Goal: Information Seeking & Learning: Learn about a topic

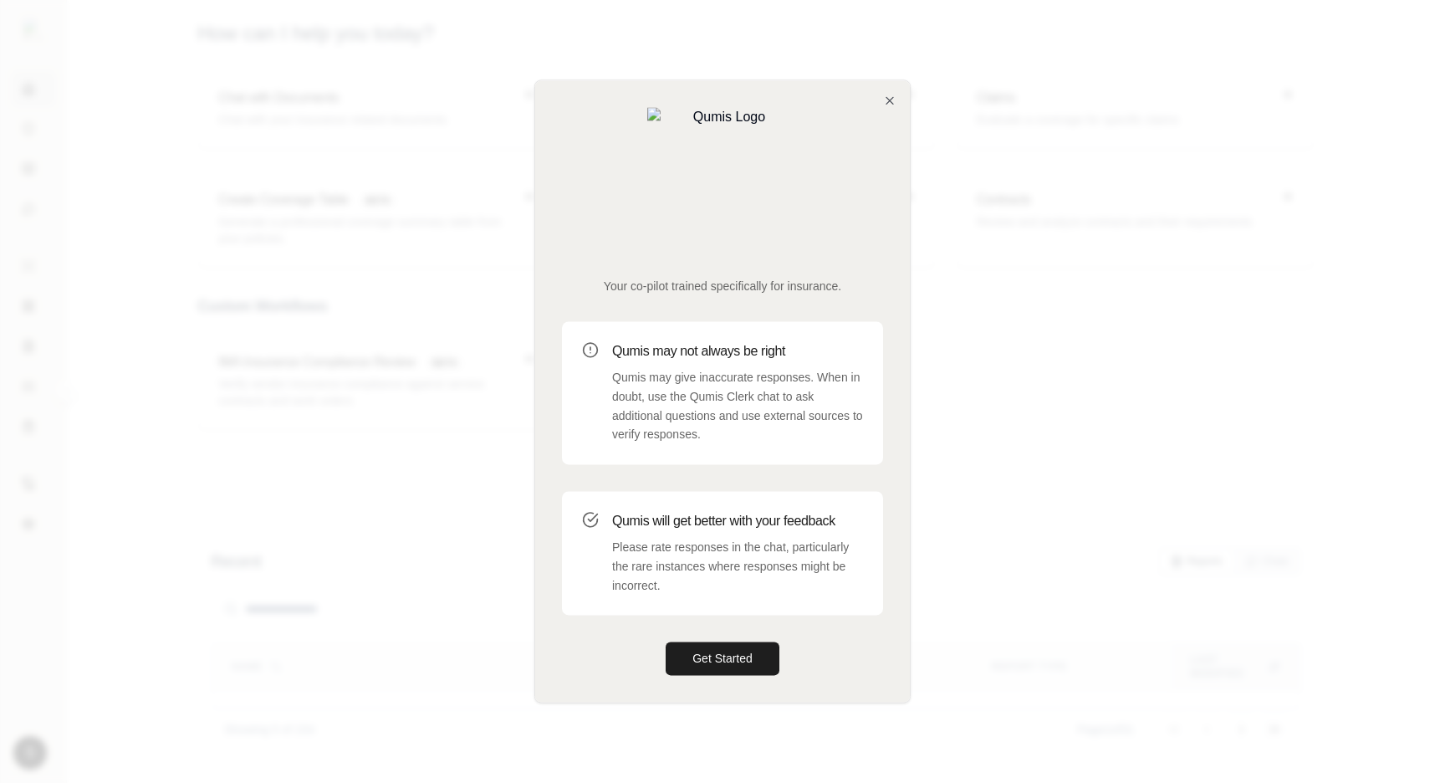
click at [897, 170] on div "Your co-pilot trained specifically for insurance. Qumis may not always be right…" at bounding box center [722, 390] width 375 height 621
click at [886, 104] on icon "button" at bounding box center [889, 100] width 7 height 7
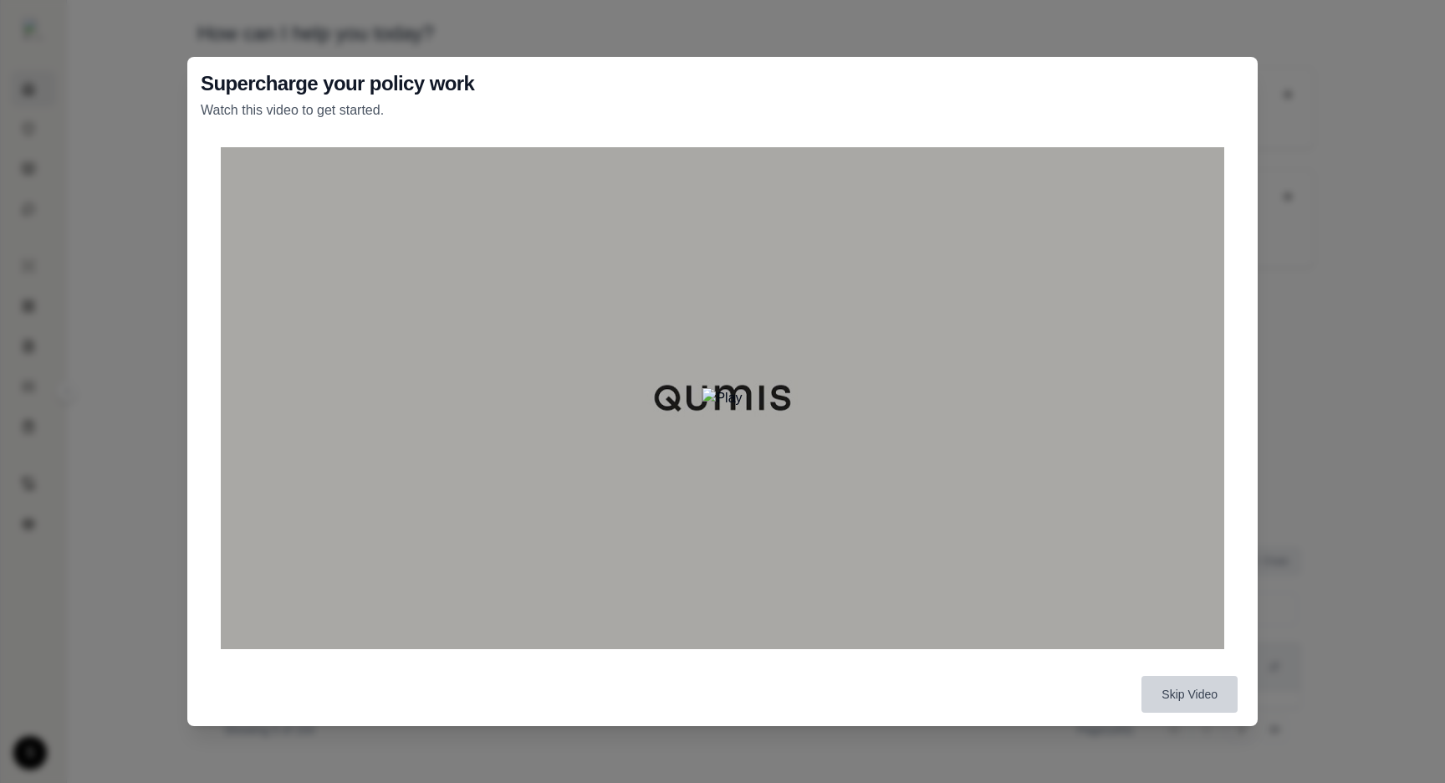
click at [1219, 691] on button "Skip Video" at bounding box center [1189, 694] width 96 height 37
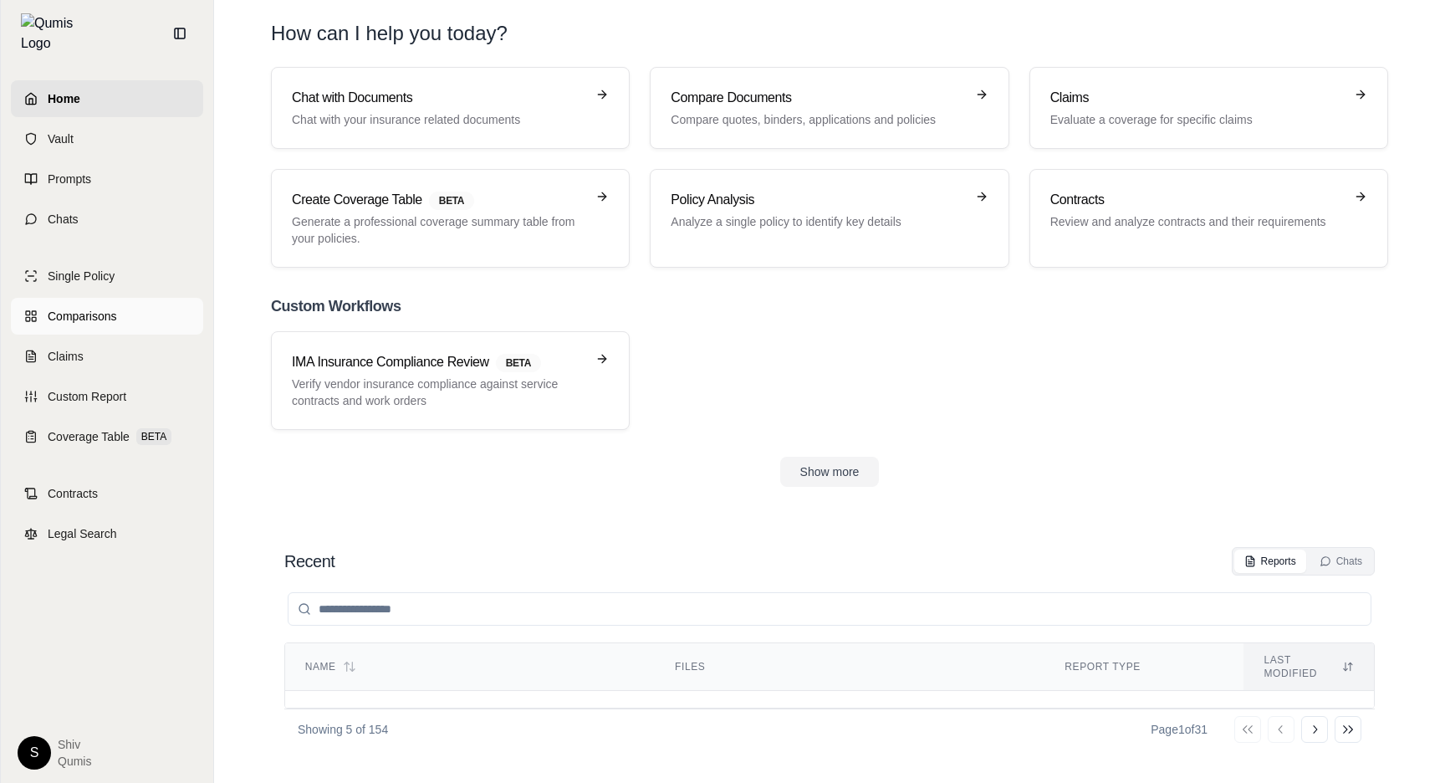
click at [112, 321] on link "Comparisons" at bounding box center [107, 316] width 192 height 37
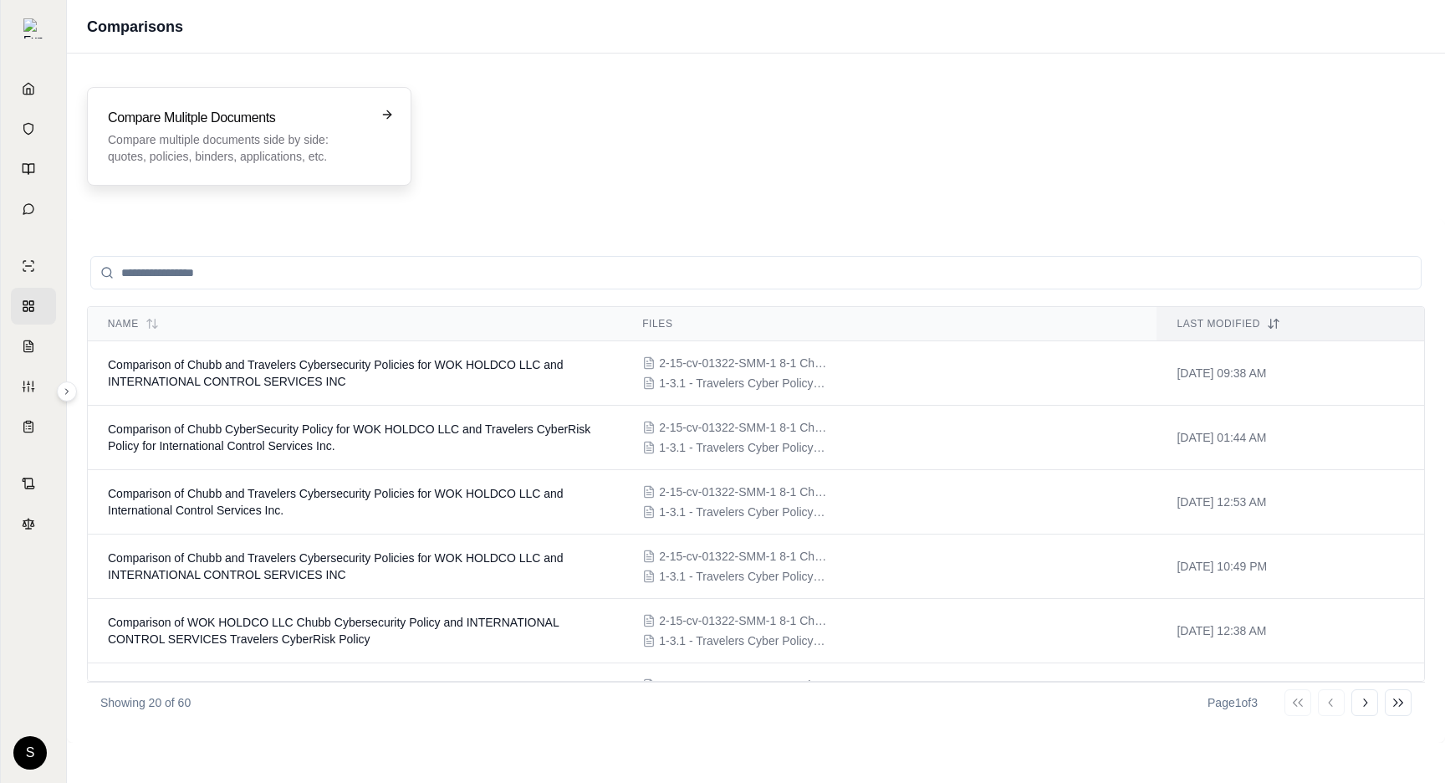
click at [299, 163] on p "Compare multiple documents side by side: quotes, policies, binders, application…" at bounding box center [237, 147] width 259 height 33
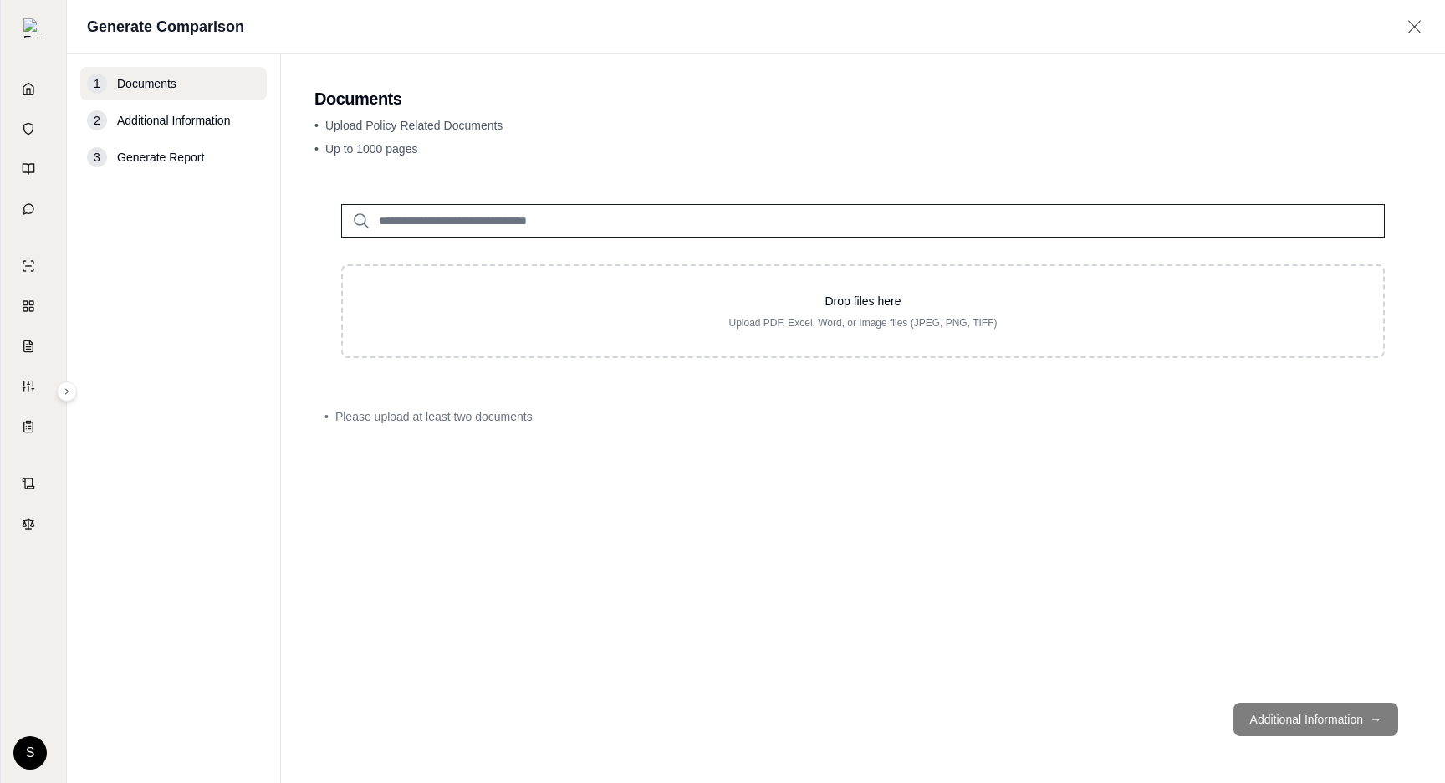
click at [561, 215] on input "search" at bounding box center [863, 220] width 1044 height 33
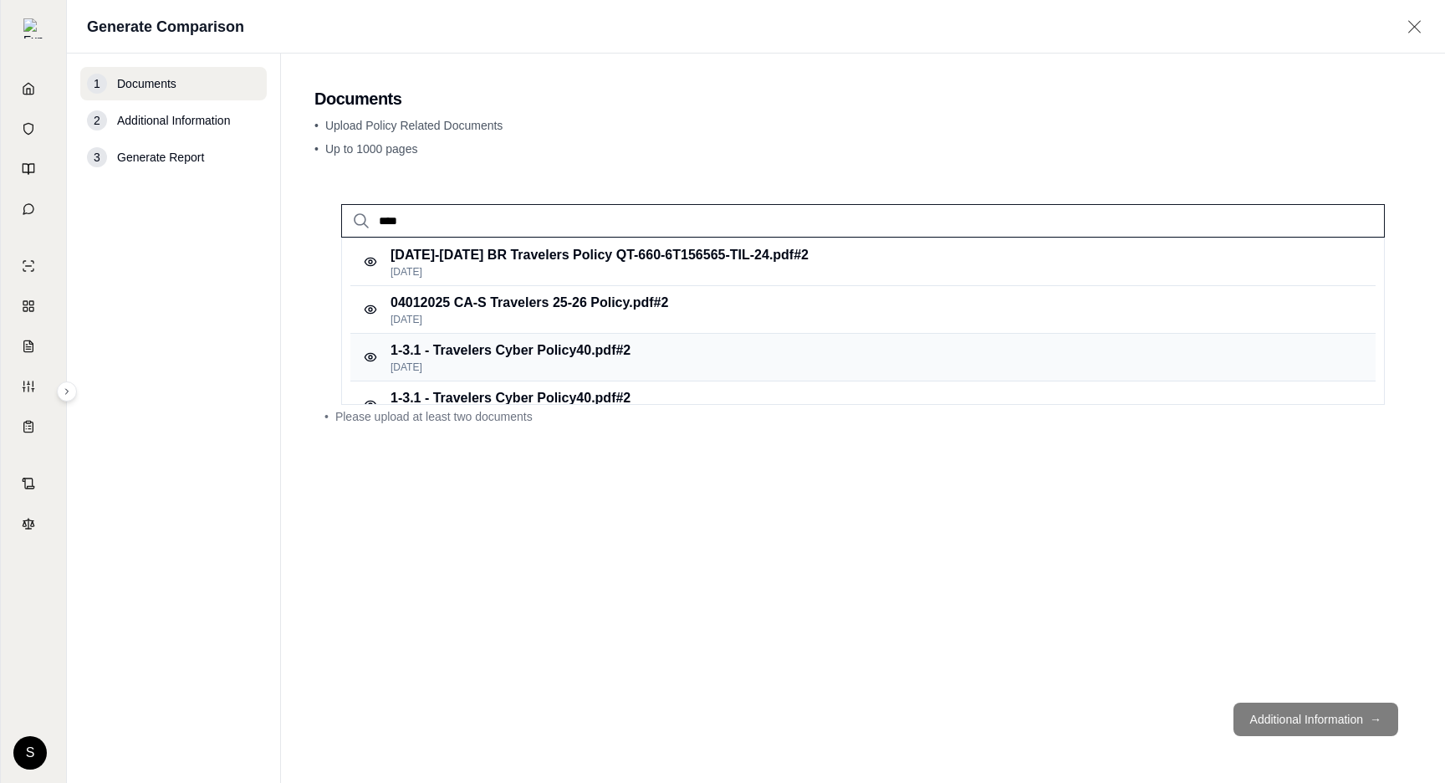
type input "****"
click at [628, 365] on p "Feb 22, 2025" at bounding box center [510, 366] width 240 height 13
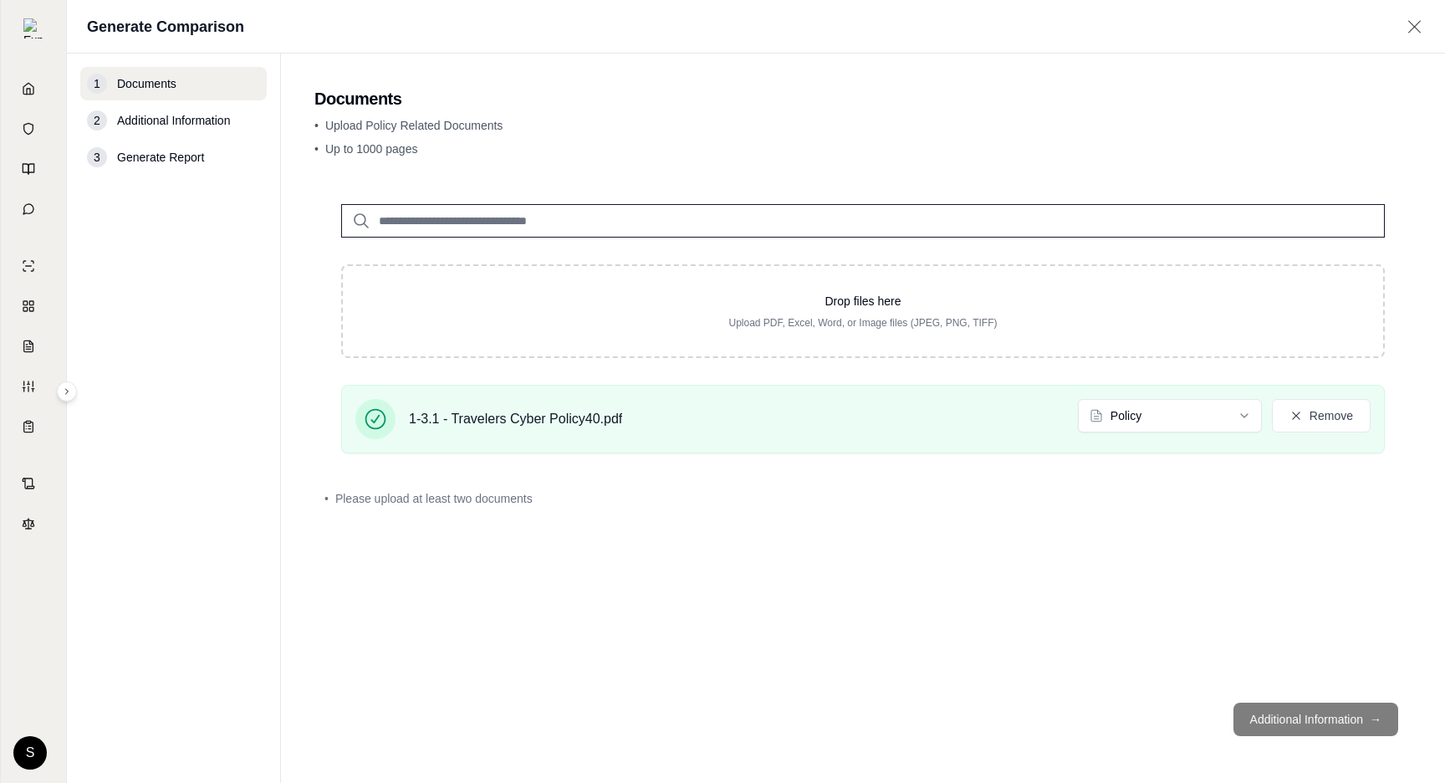
click at [461, 222] on input "search" at bounding box center [863, 220] width 1044 height 33
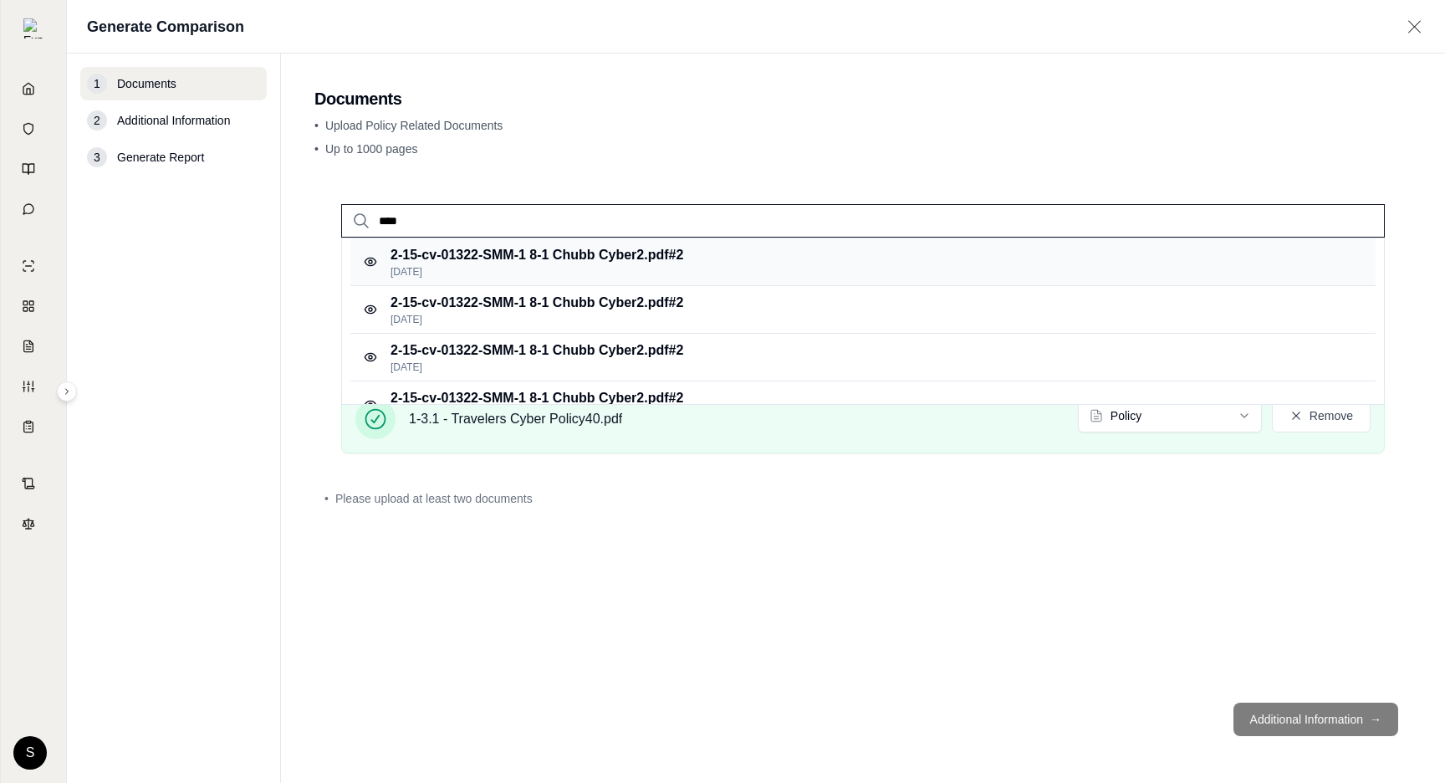
type input "****"
click at [574, 249] on p "2-15-cv-01322-SMM-1 8-1 Chubb Cyber2.pdf #2" at bounding box center [536, 255] width 293 height 20
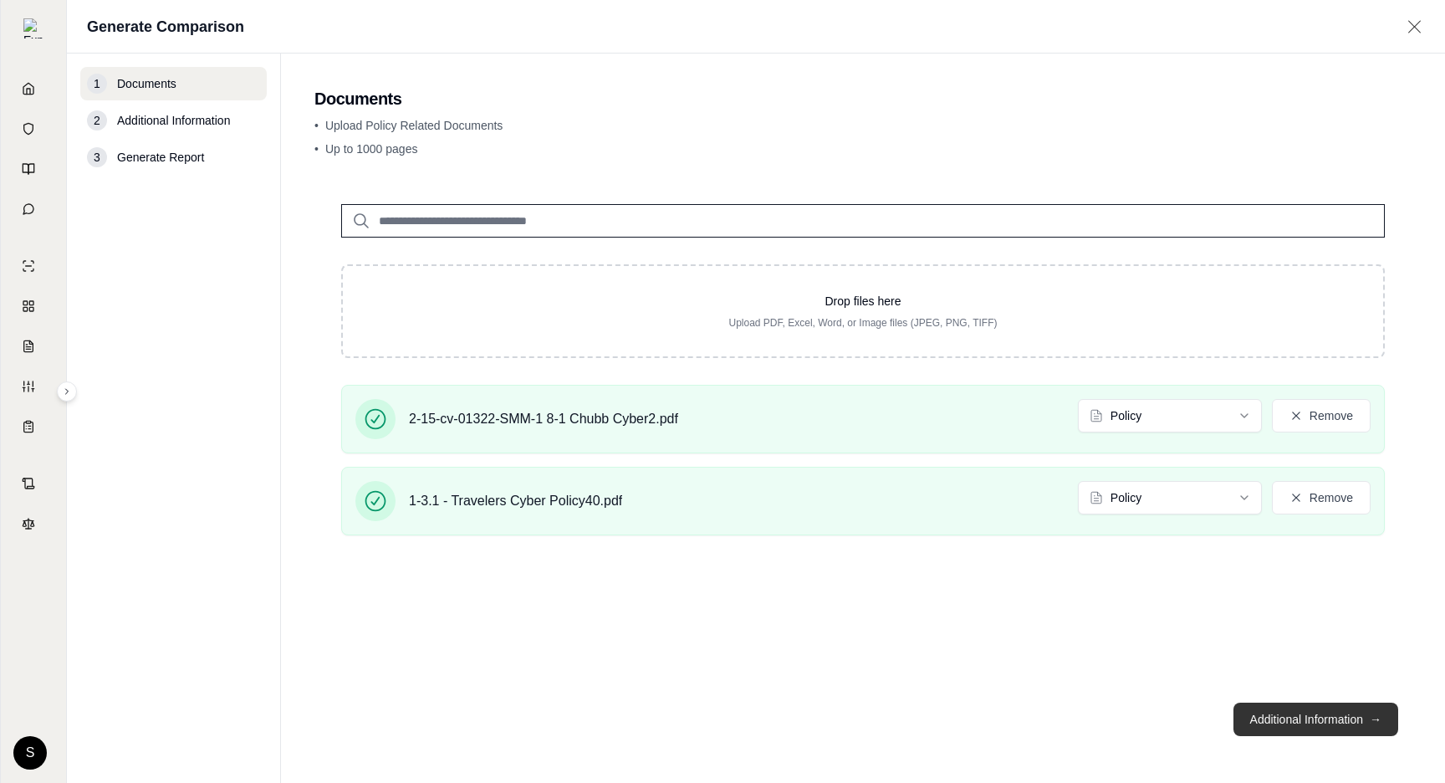
click at [1306, 724] on button "Additional Information →" at bounding box center [1315, 718] width 165 height 33
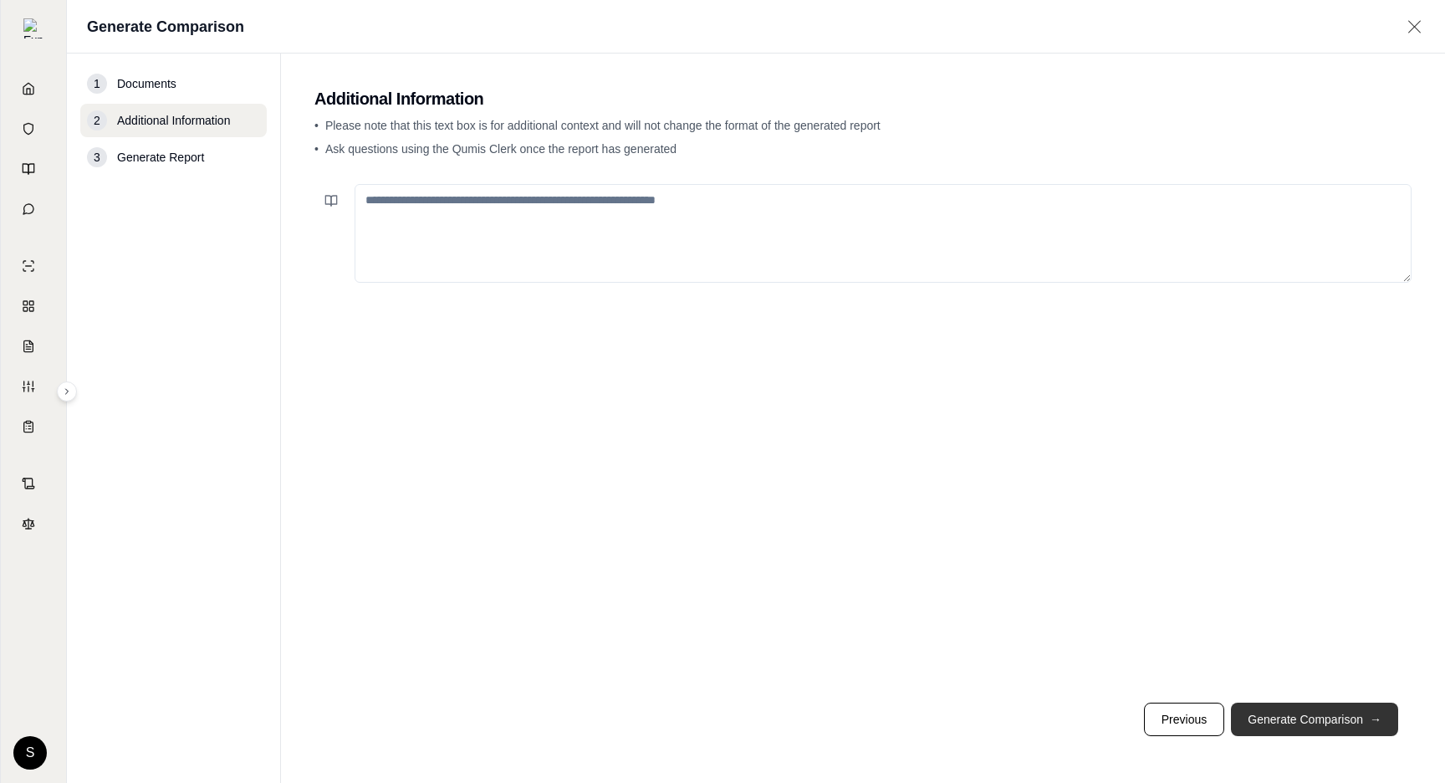
click at [1306, 724] on button "Generate Comparison →" at bounding box center [1314, 718] width 167 height 33
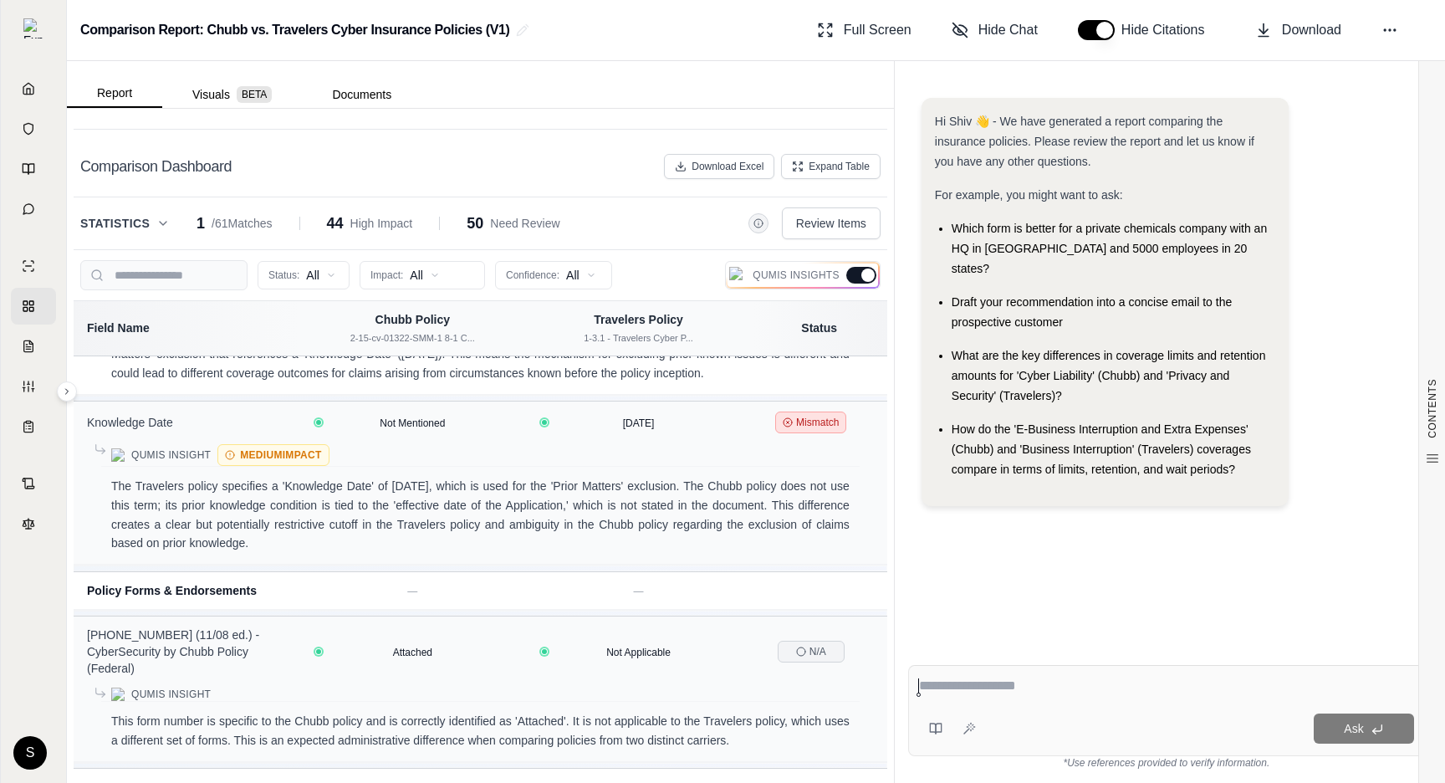
scroll to position [2695, 0]
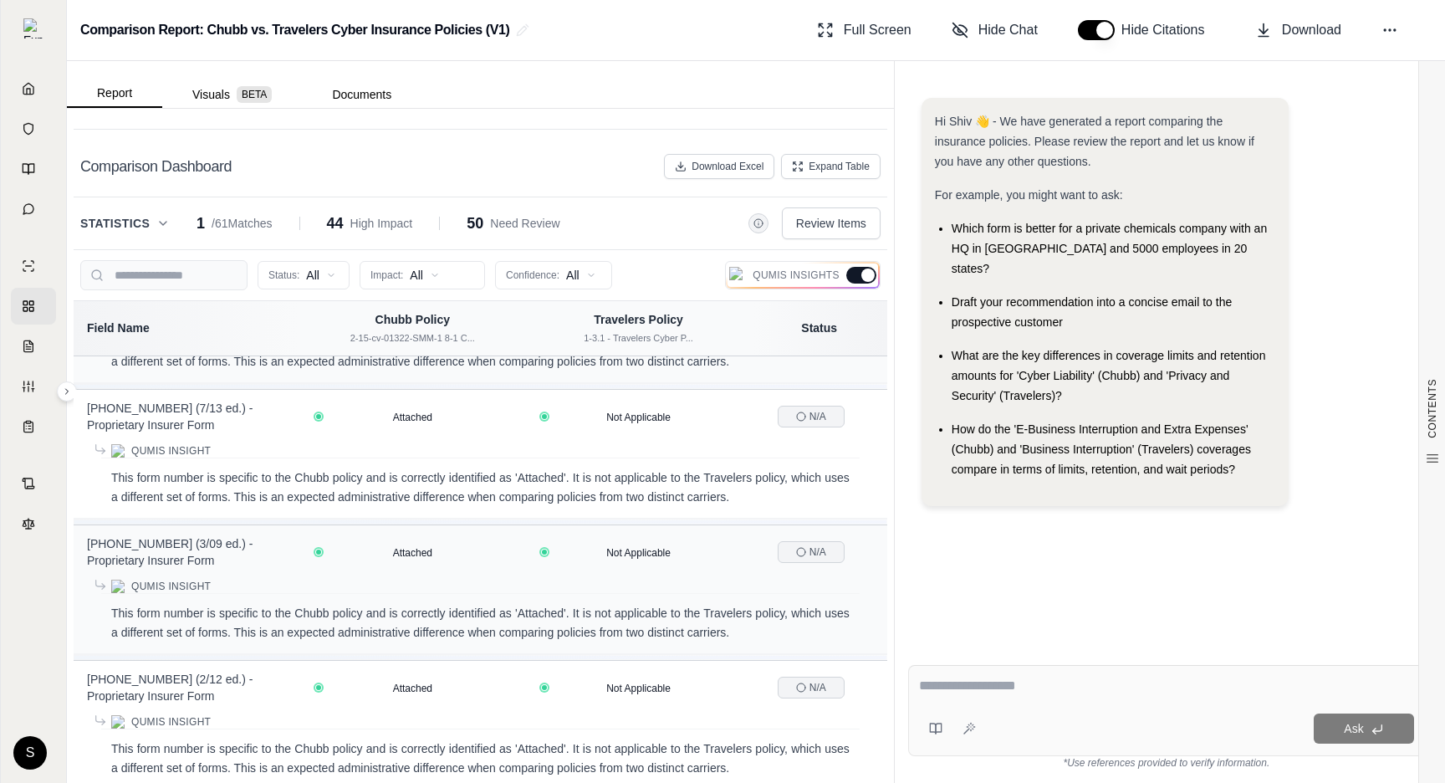
click at [869, 275] on div at bounding box center [867, 274] width 13 height 13
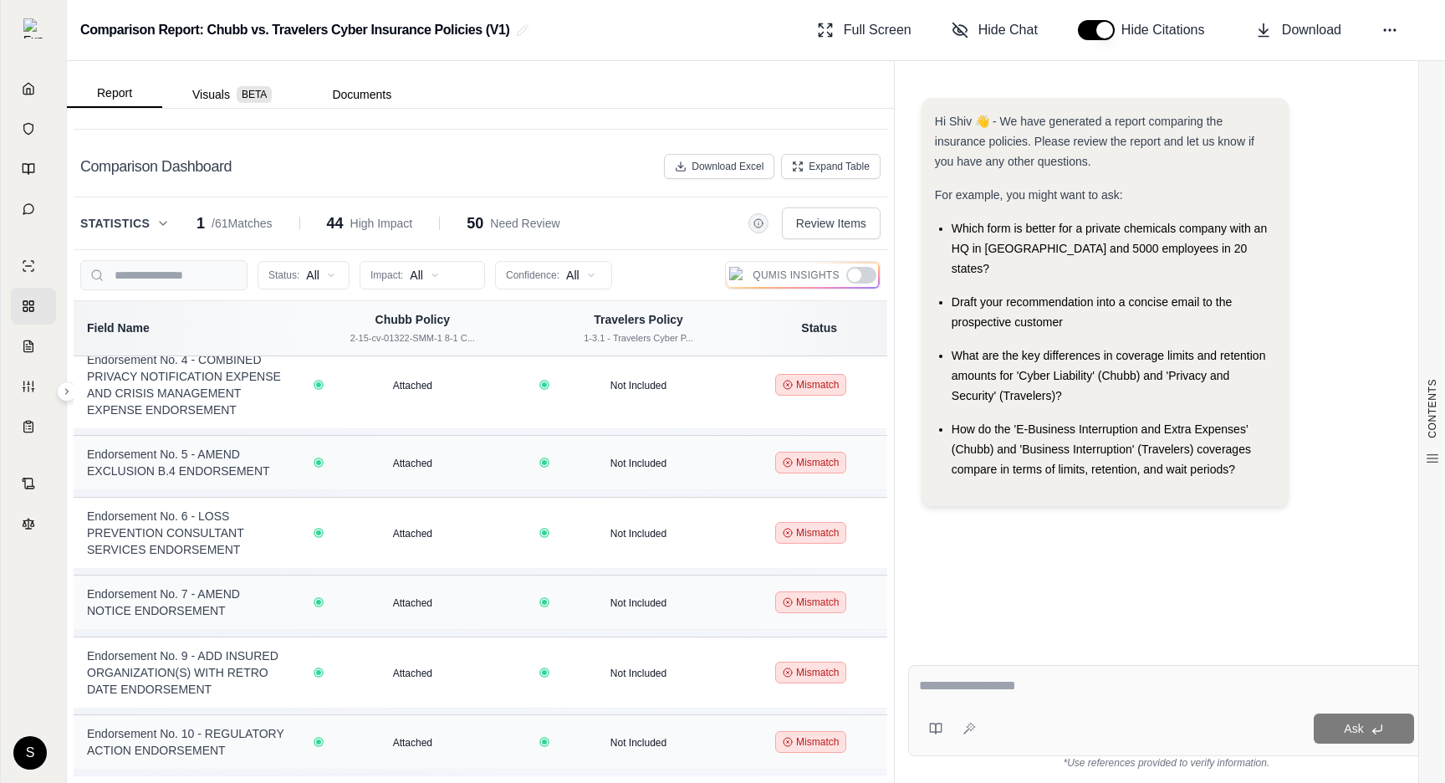
scroll to position [2074, 0]
click at [158, 220] on icon at bounding box center [162, 223] width 13 height 13
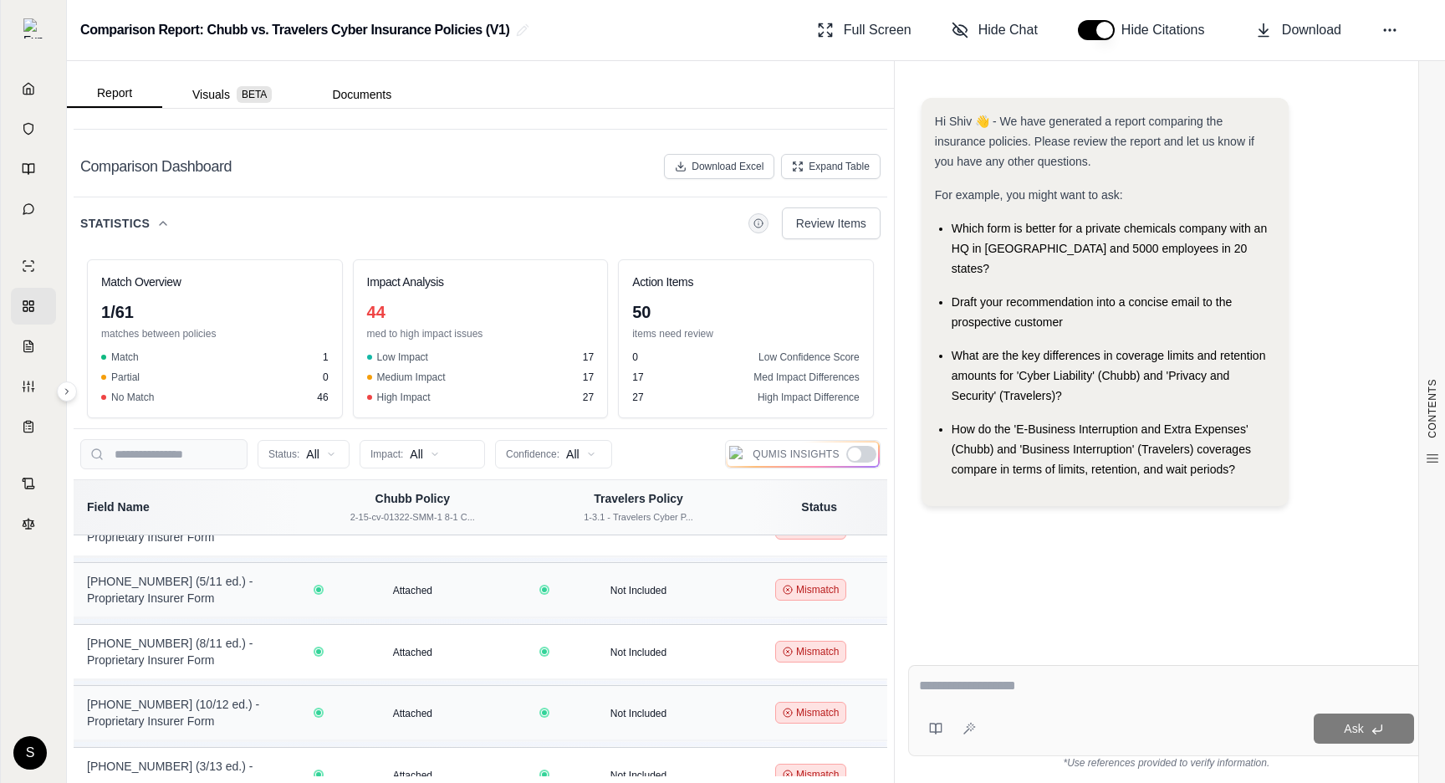
scroll to position [1498, 0]
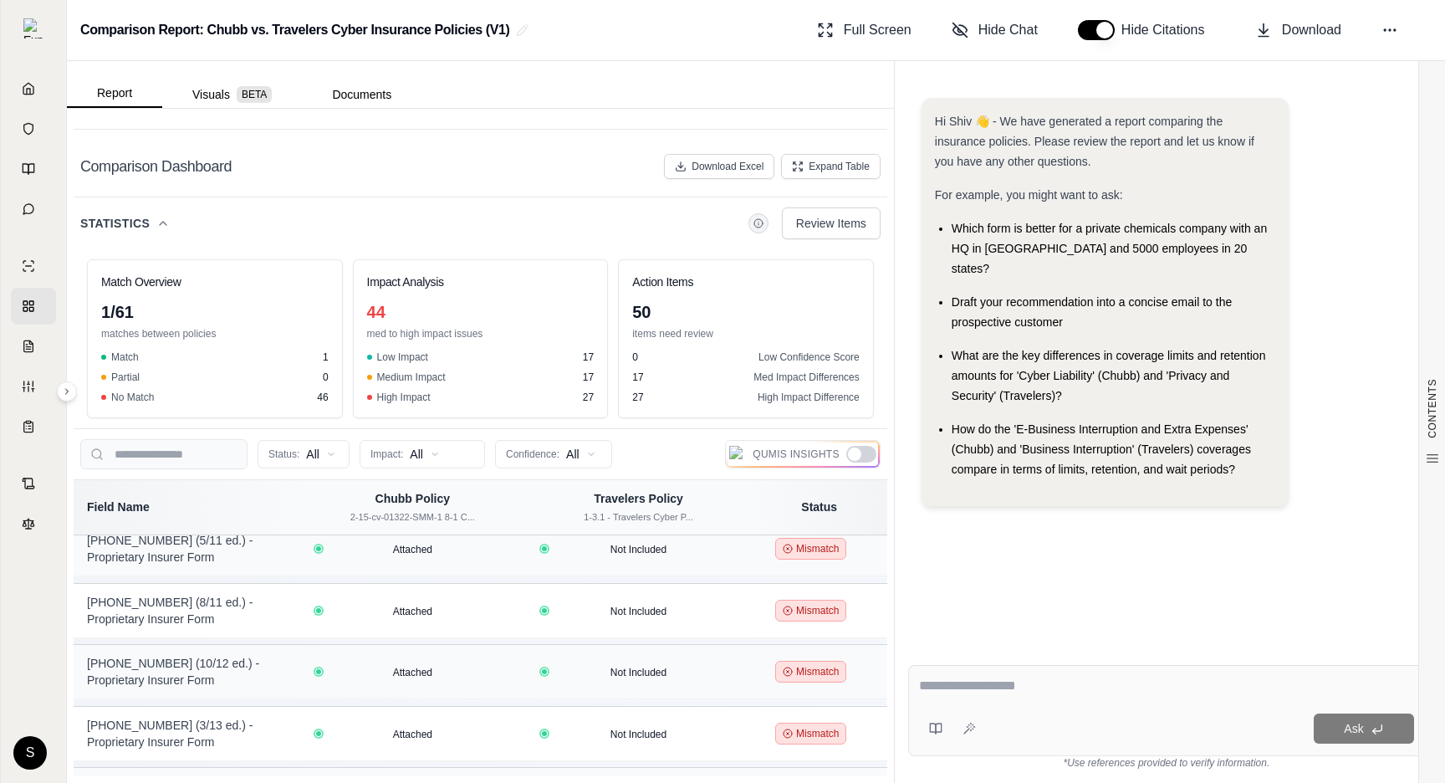
click at [154, 229] on button "Statistics" at bounding box center [124, 223] width 89 height 17
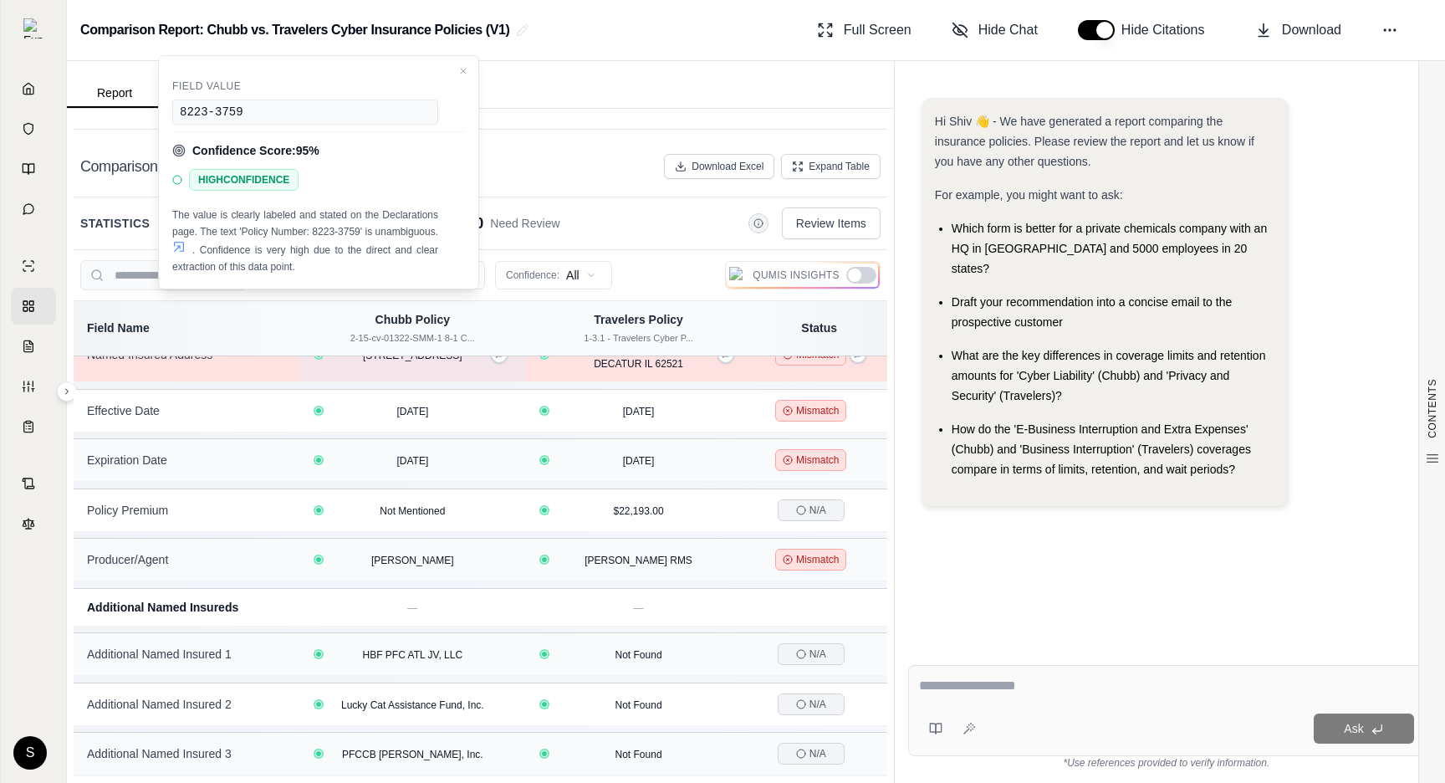
scroll to position [0, 0]
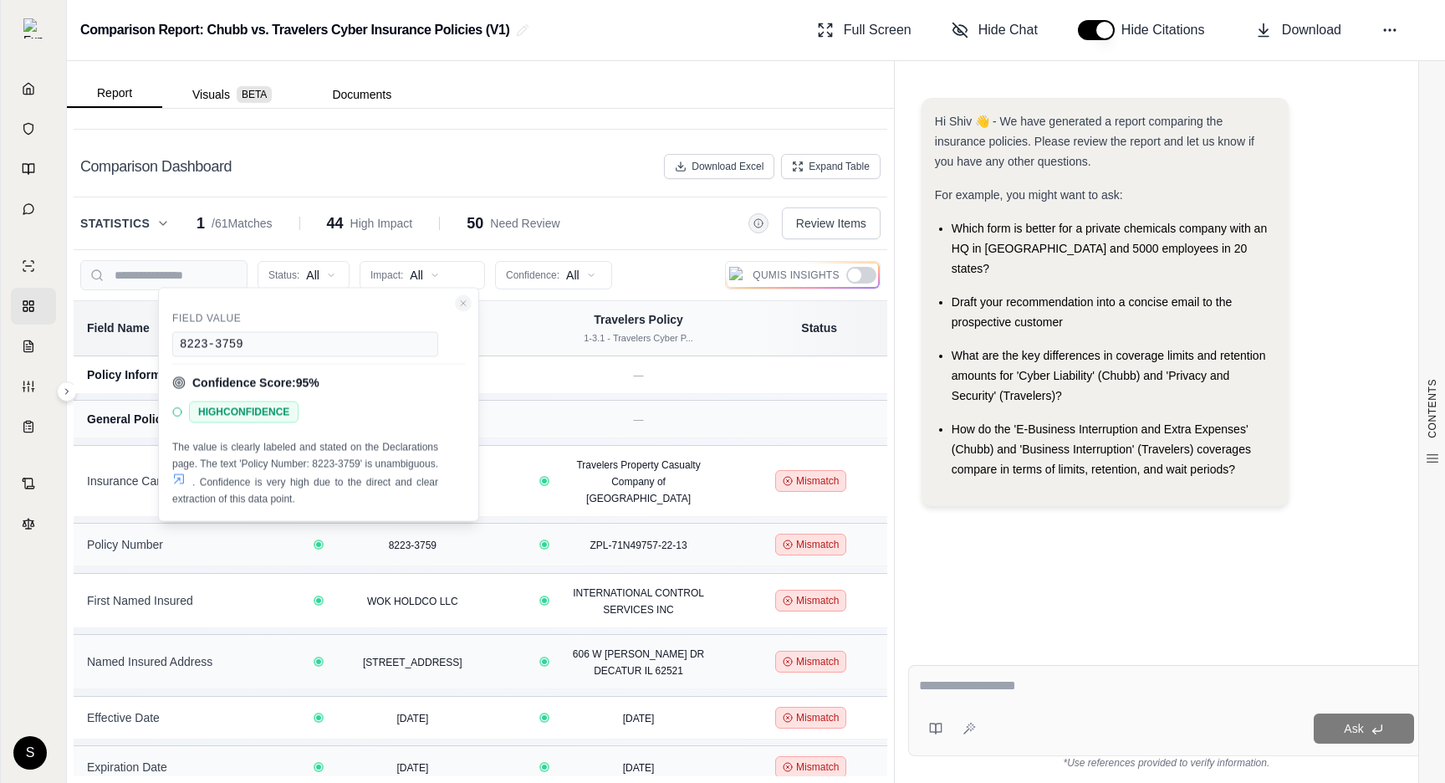
click at [463, 306] on icon "Close confidence details" at bounding box center [463, 304] width 10 height 10
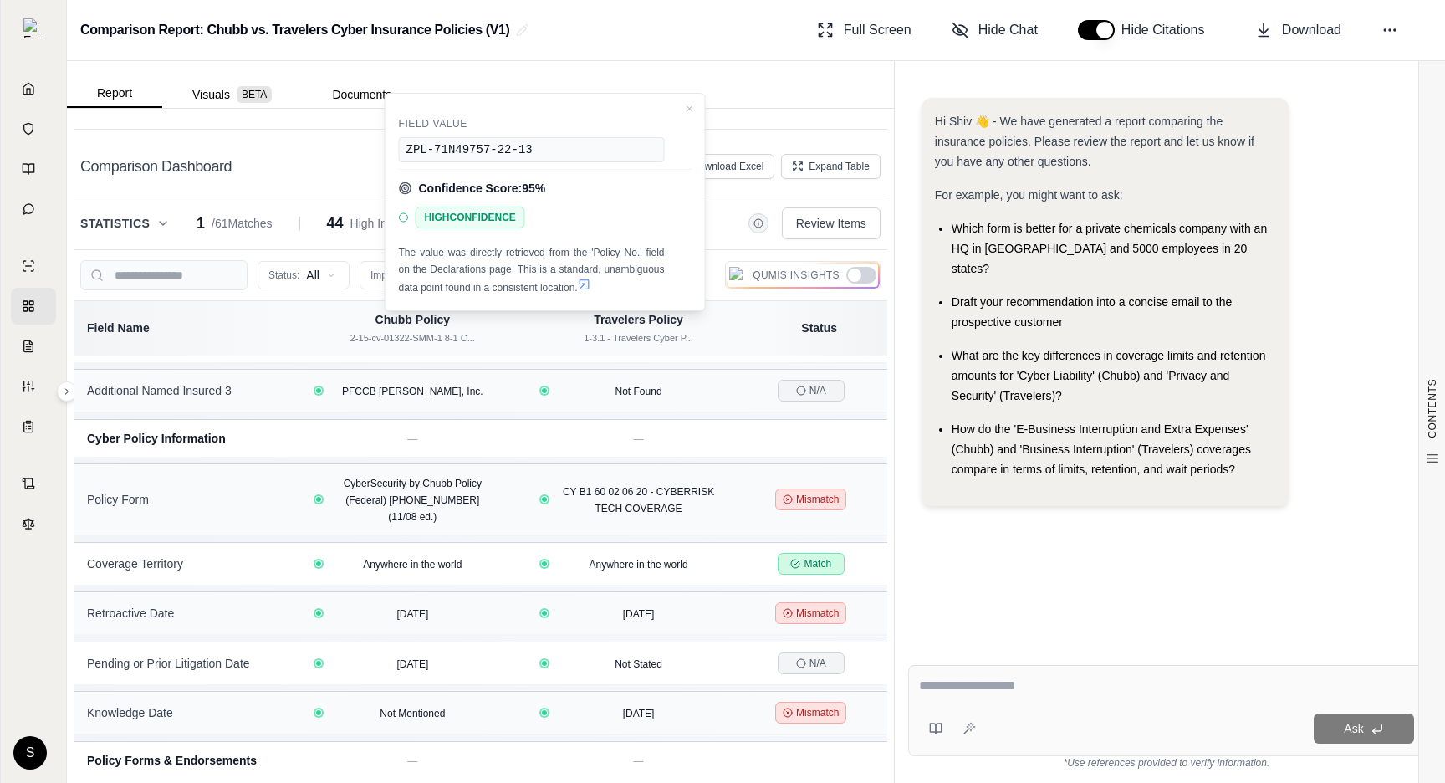
scroll to position [214, 0]
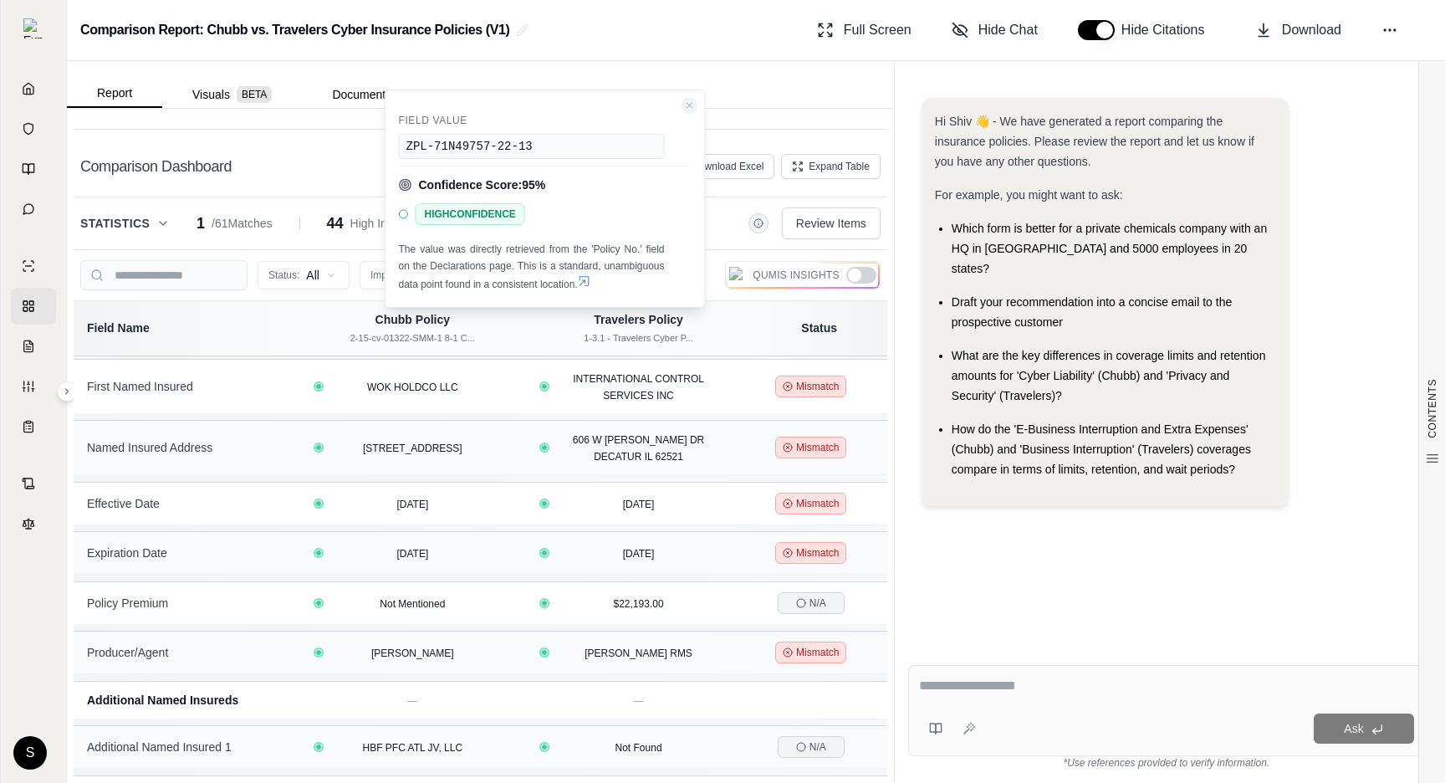
click at [689, 107] on icon "Close confidence details" at bounding box center [690, 105] width 10 height 10
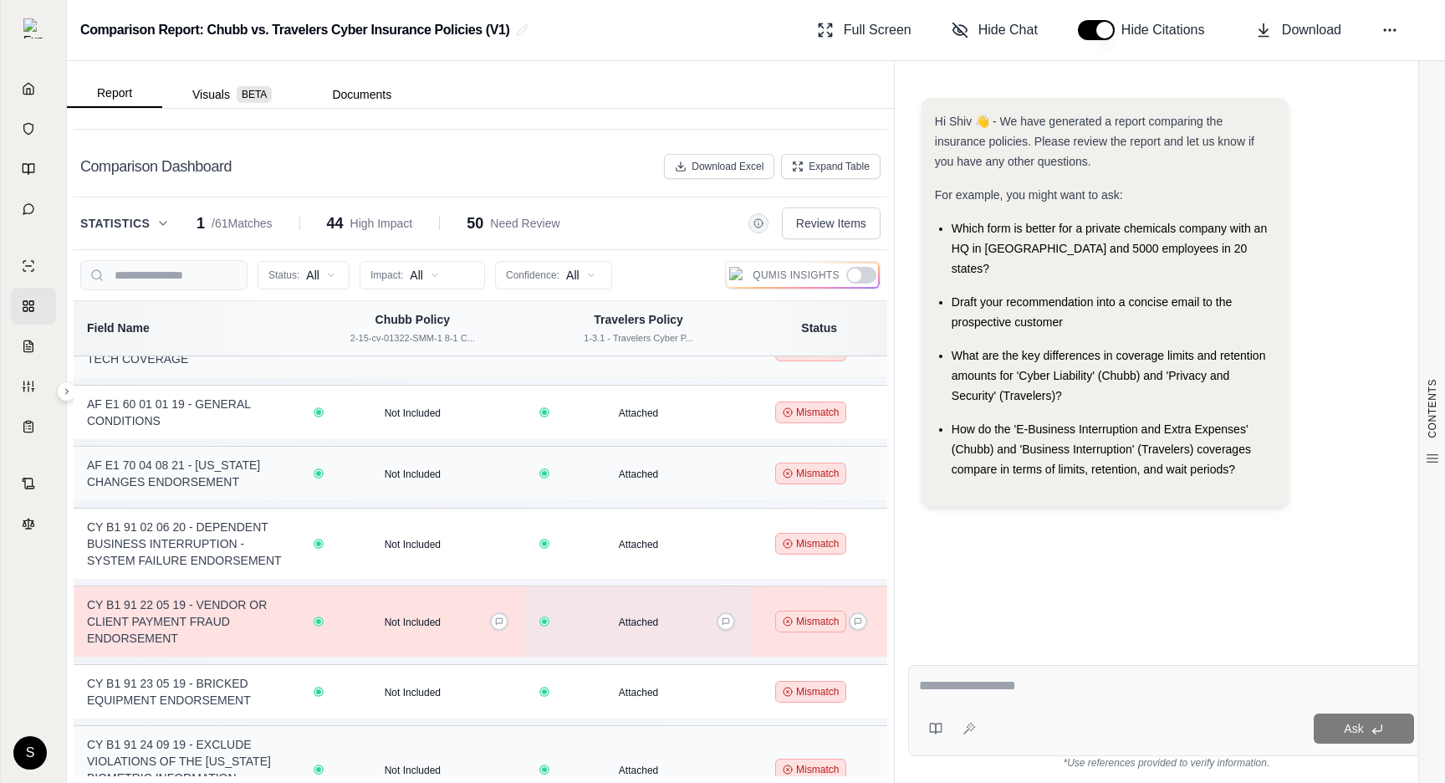
scroll to position [3215, 0]
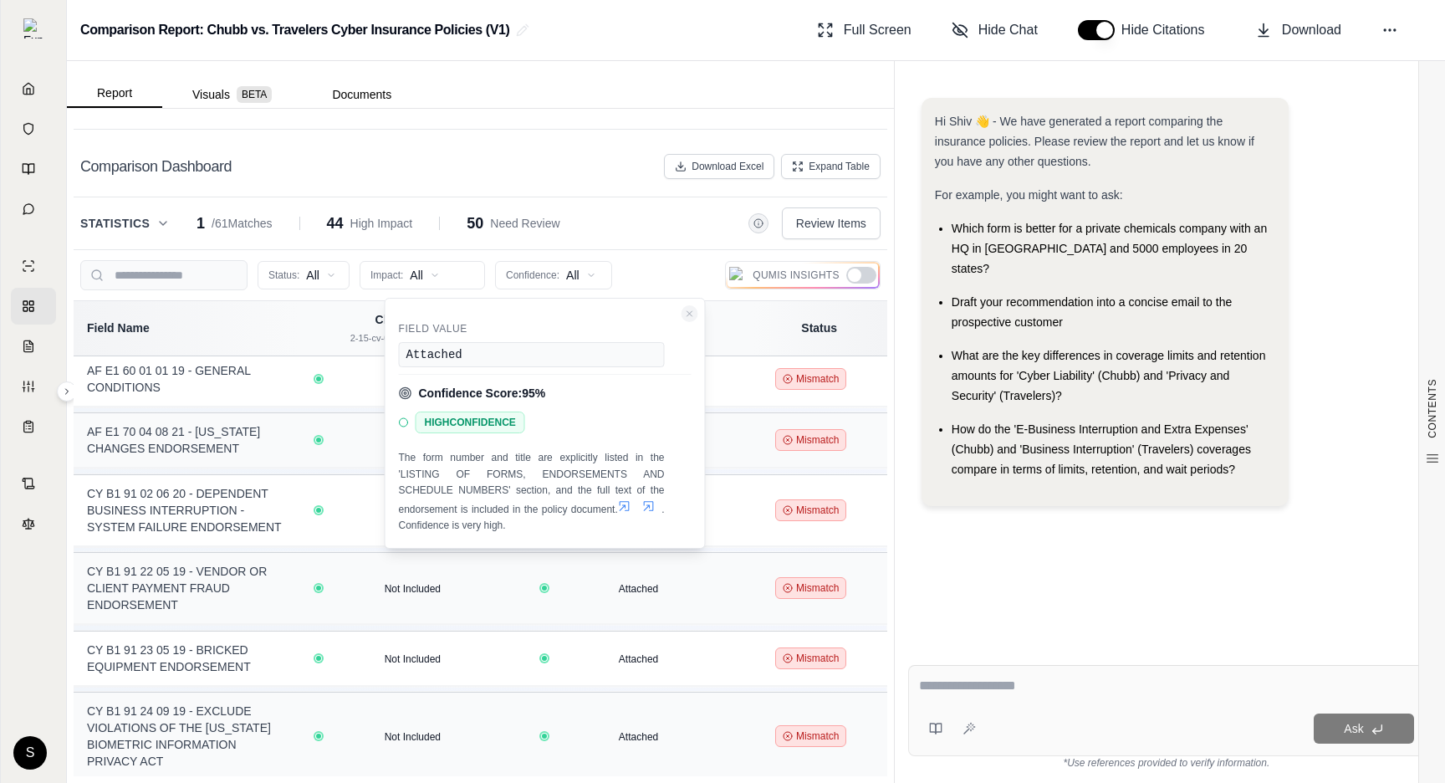
click at [691, 315] on icon "Close confidence details" at bounding box center [689, 313] width 5 height 5
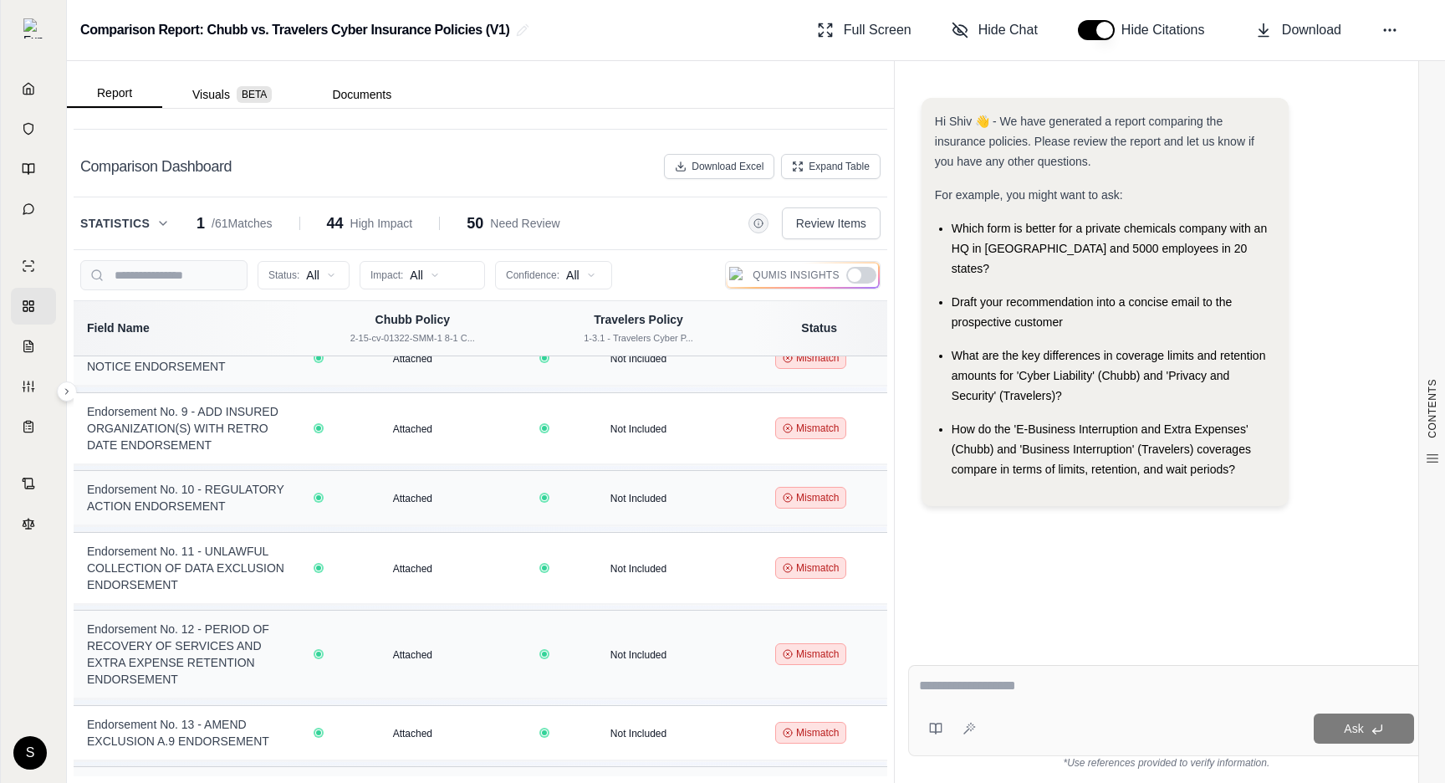
scroll to position [2162, 0]
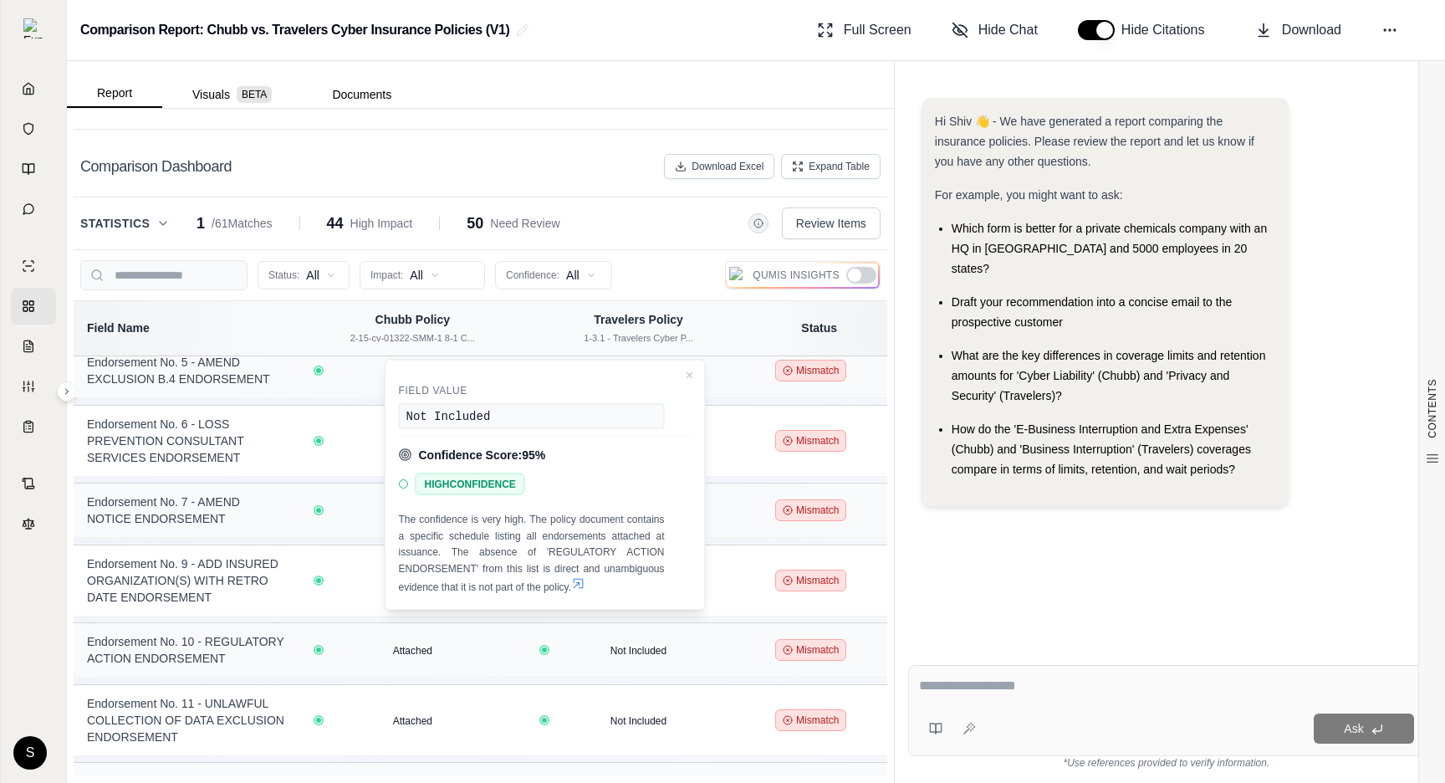
click at [1085, 620] on div "Hi Shiv 👋 - We have generated a report comparing the insurance policies. Please…" at bounding box center [1166, 361] width 517 height 554
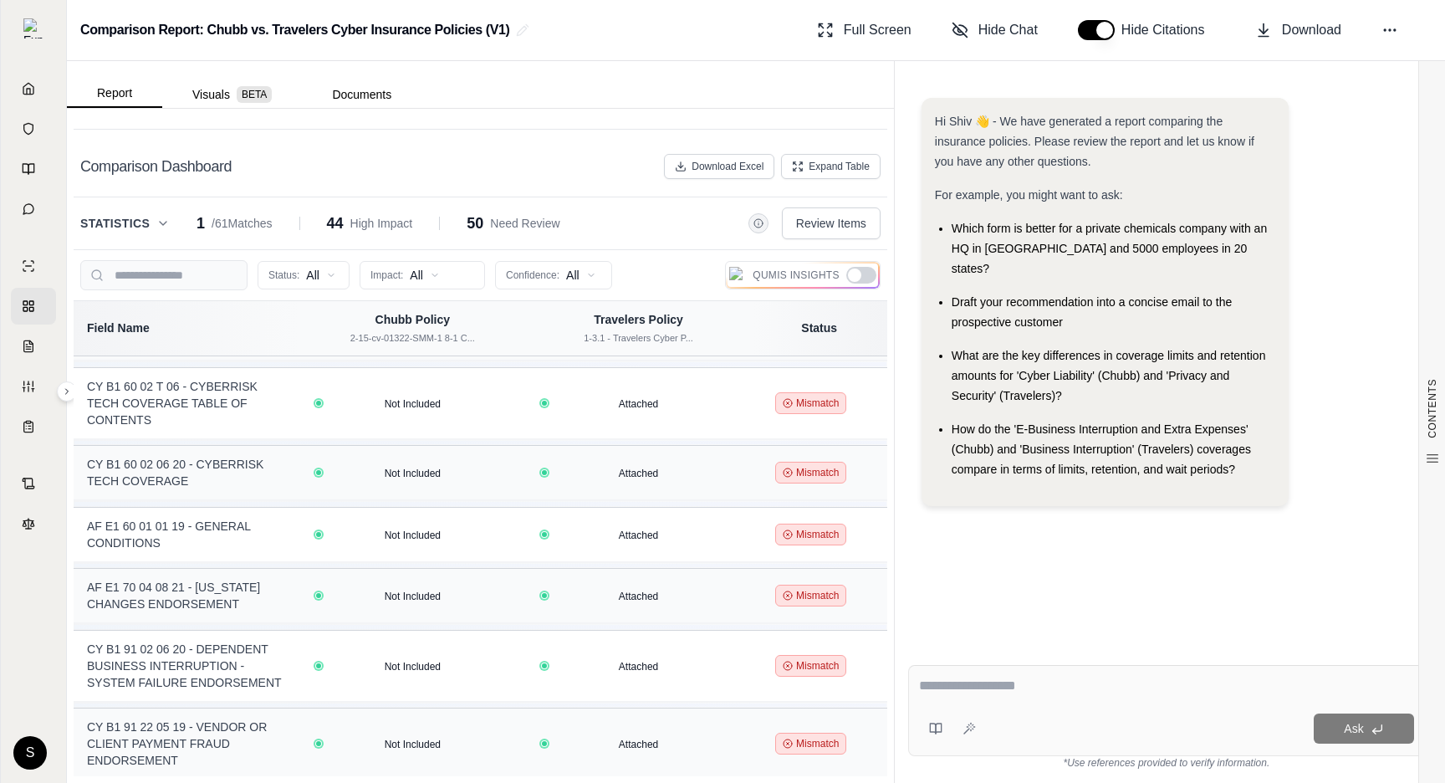
scroll to position [3421, 0]
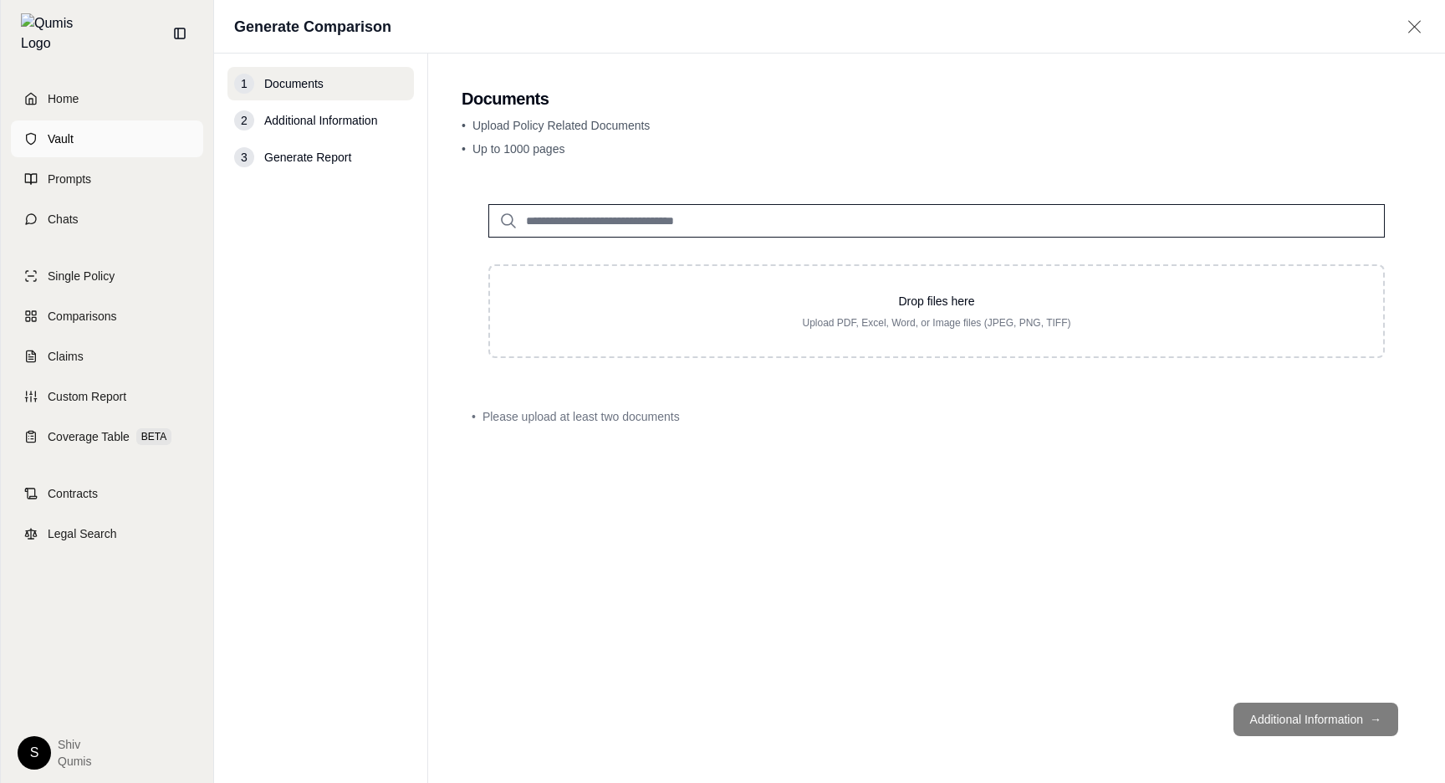
click at [41, 132] on link "Vault" at bounding box center [107, 138] width 192 height 37
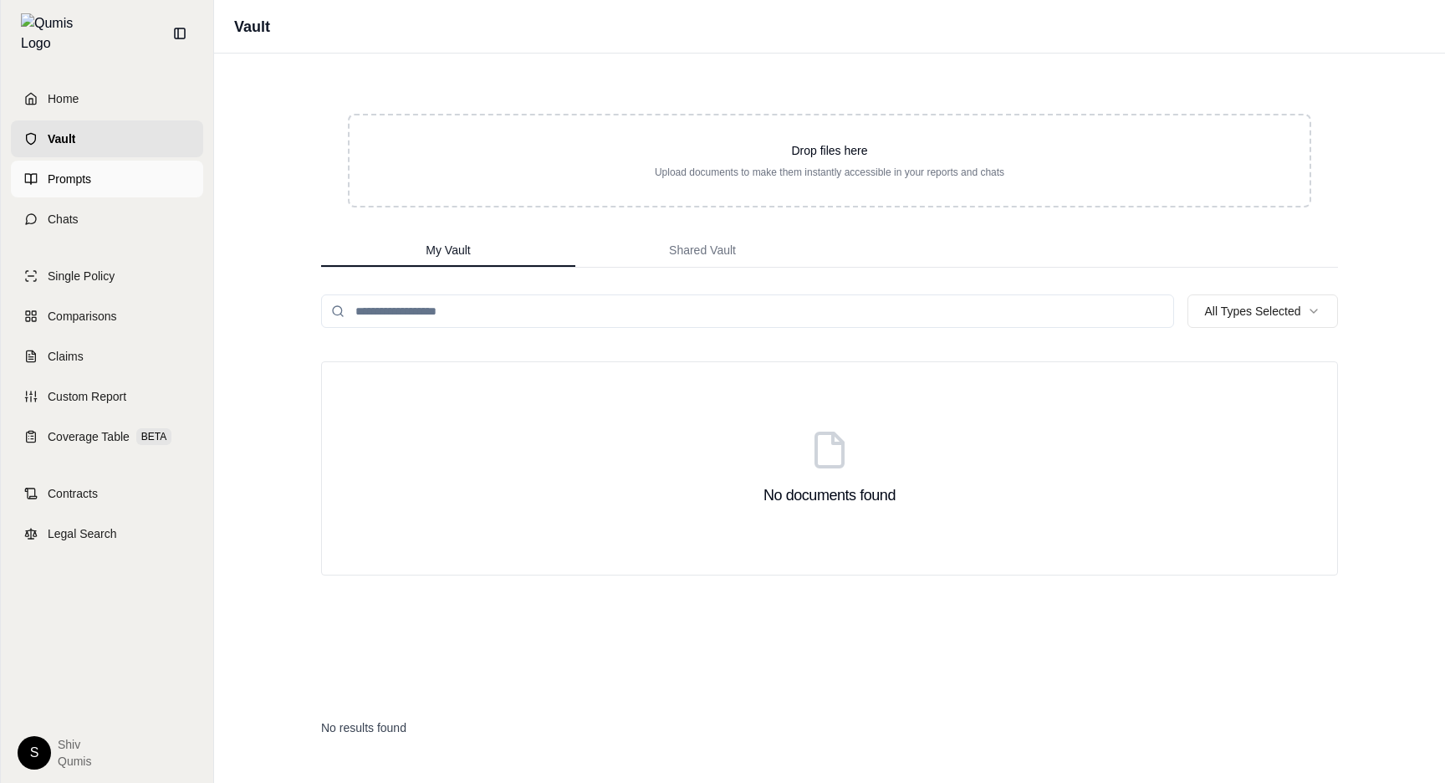
click at [111, 171] on link "Prompts" at bounding box center [107, 179] width 192 height 37
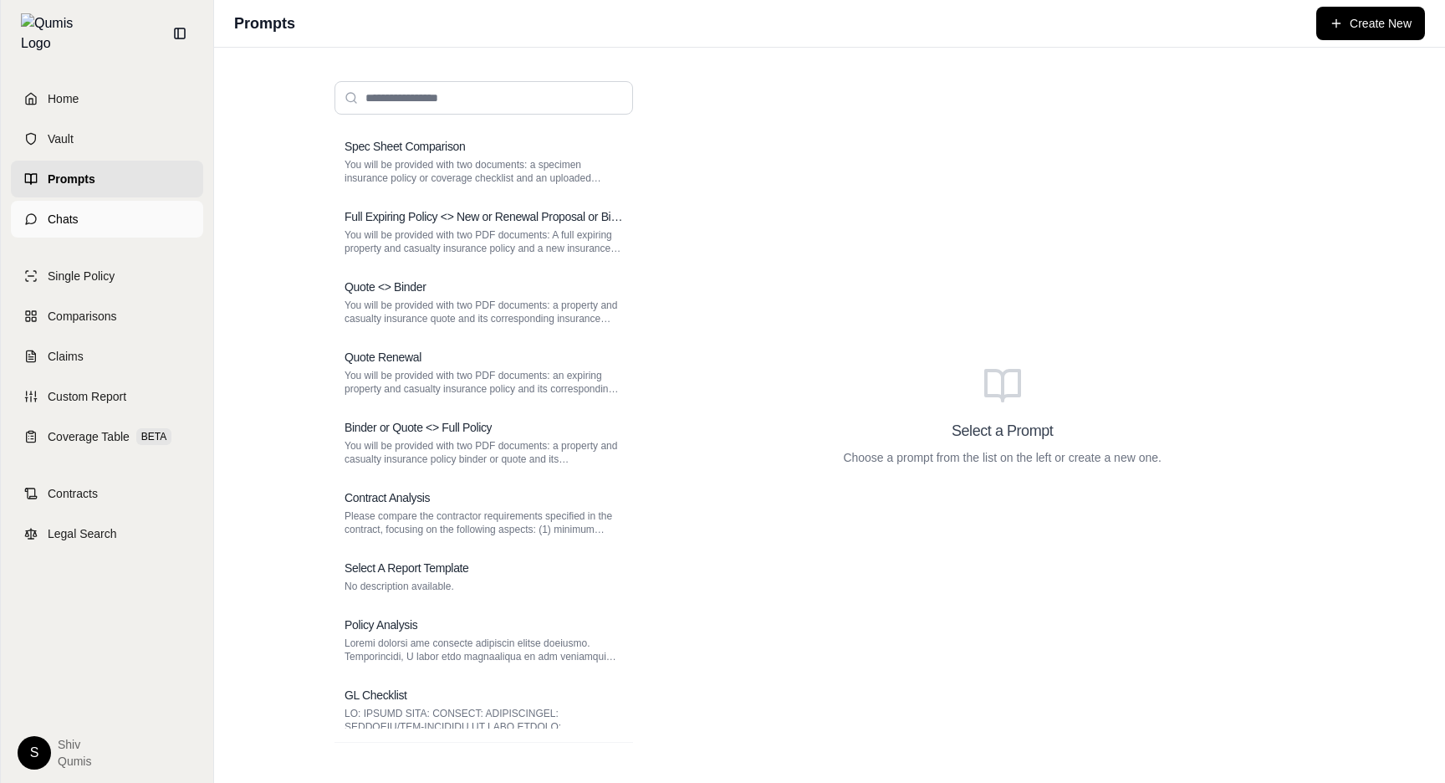
click at [110, 207] on link "Chats" at bounding box center [107, 219] width 192 height 37
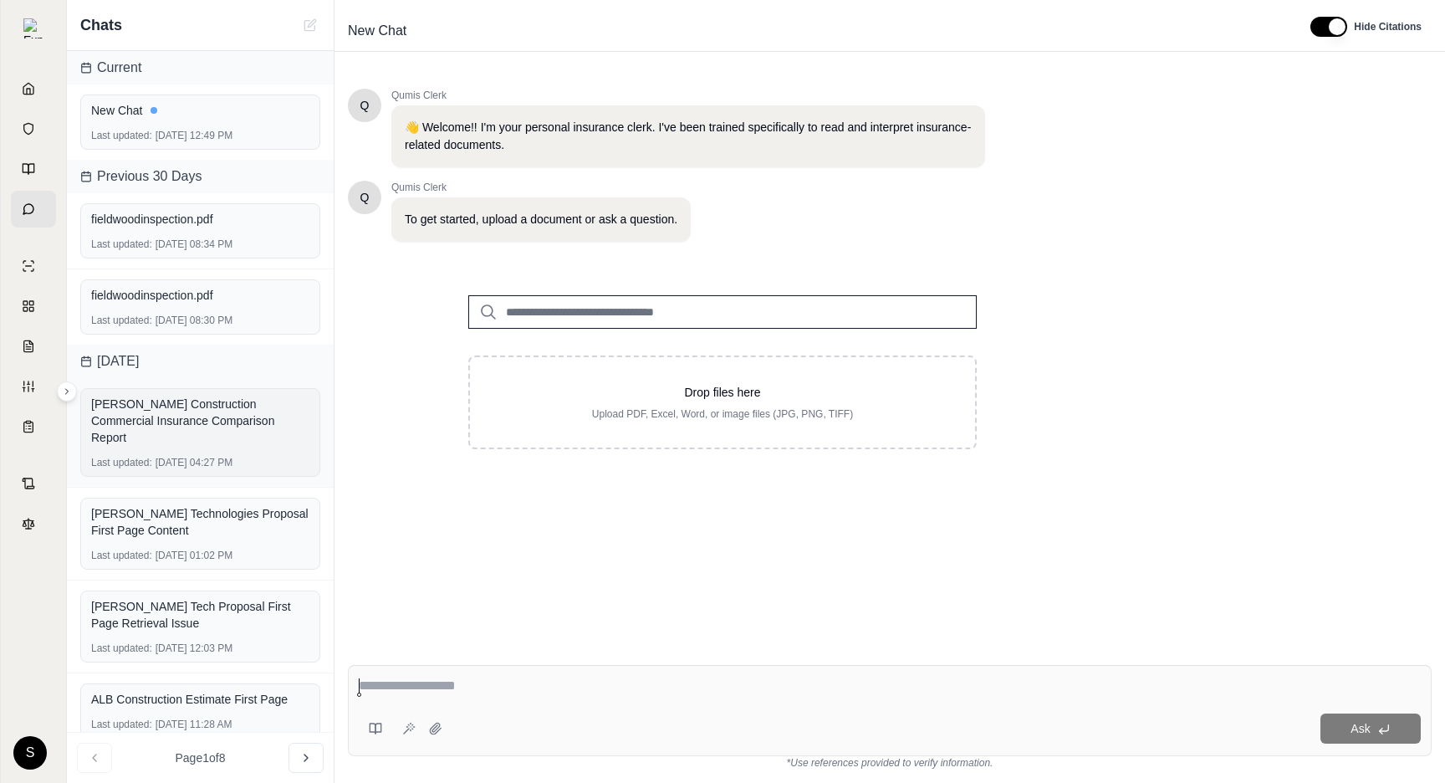
click at [250, 438] on div "Hawley Construction Commercial Insurance Comparison Report Last updated: Jul 16…" at bounding box center [200, 432] width 240 height 89
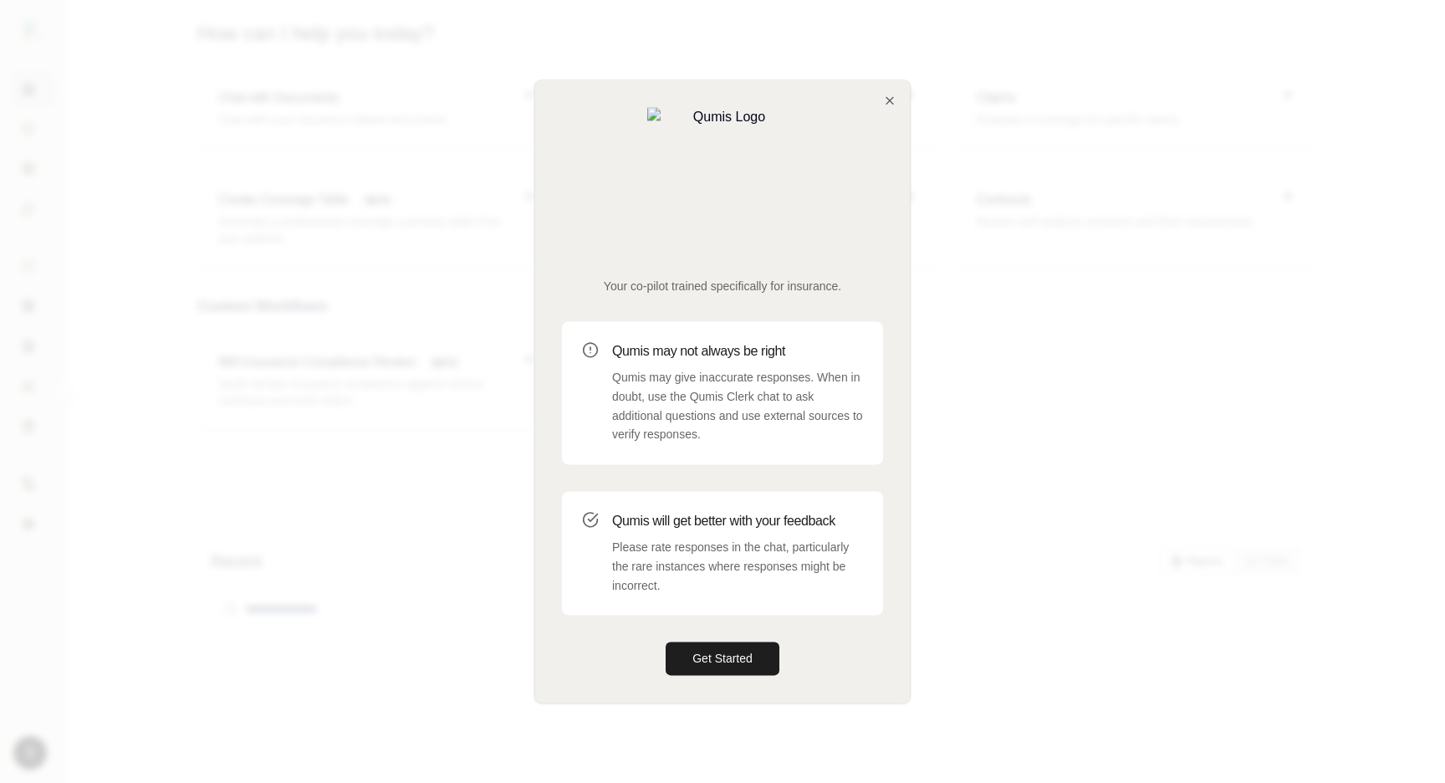
click at [888, 153] on div "Your co-pilot trained specifically for insurance. Qumis may not always be right…" at bounding box center [722, 390] width 375 height 621
click at [887, 107] on icon "button" at bounding box center [889, 100] width 13 height 13
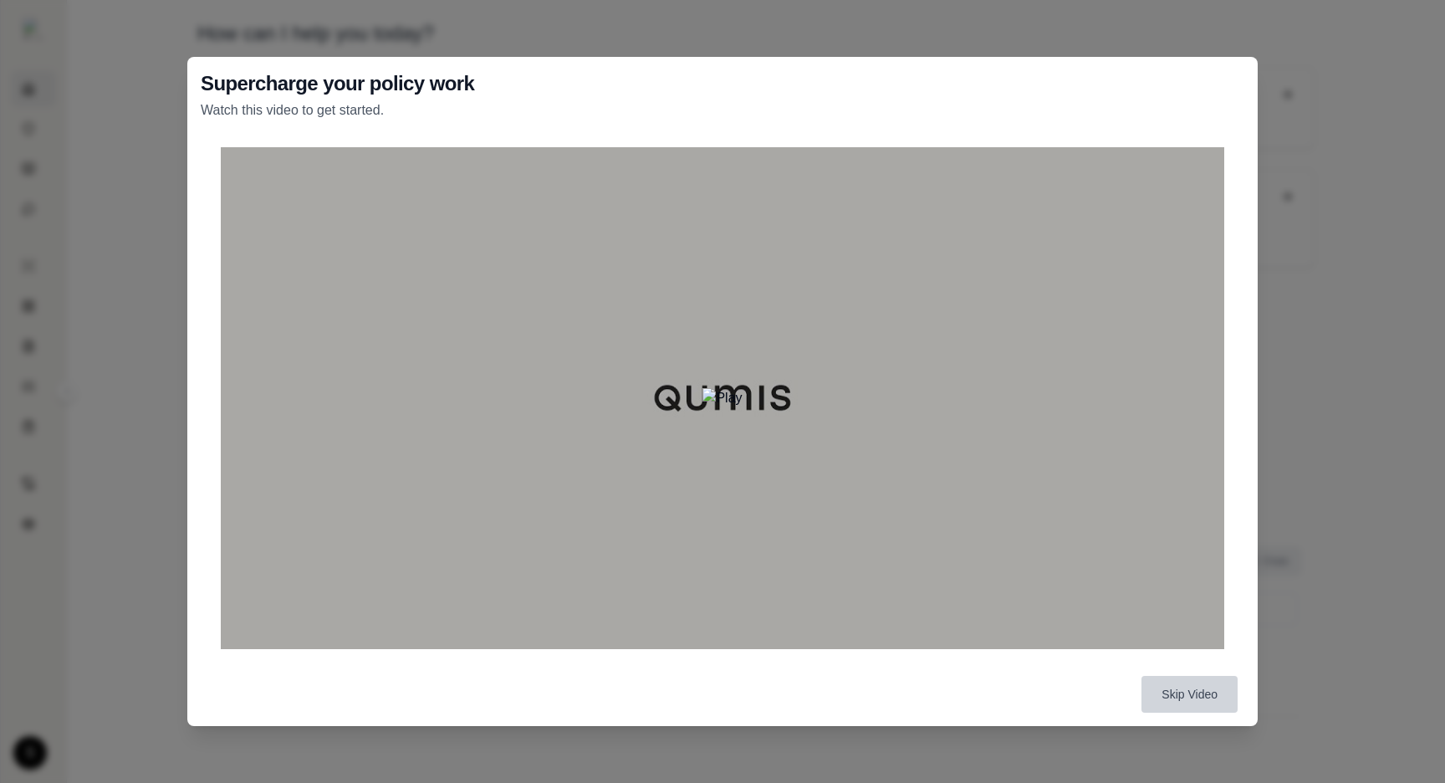
click at [1192, 697] on button "Skip Video" at bounding box center [1189, 694] width 96 height 37
click at [1338, 494] on div "Supercharge your policy work Watch this video to get started. Skip Video" at bounding box center [722, 391] width 1445 height 783
click at [1218, 688] on button "Skip Video" at bounding box center [1189, 694] width 96 height 37
click at [1221, 693] on button "Skip Video" at bounding box center [1189, 694] width 96 height 37
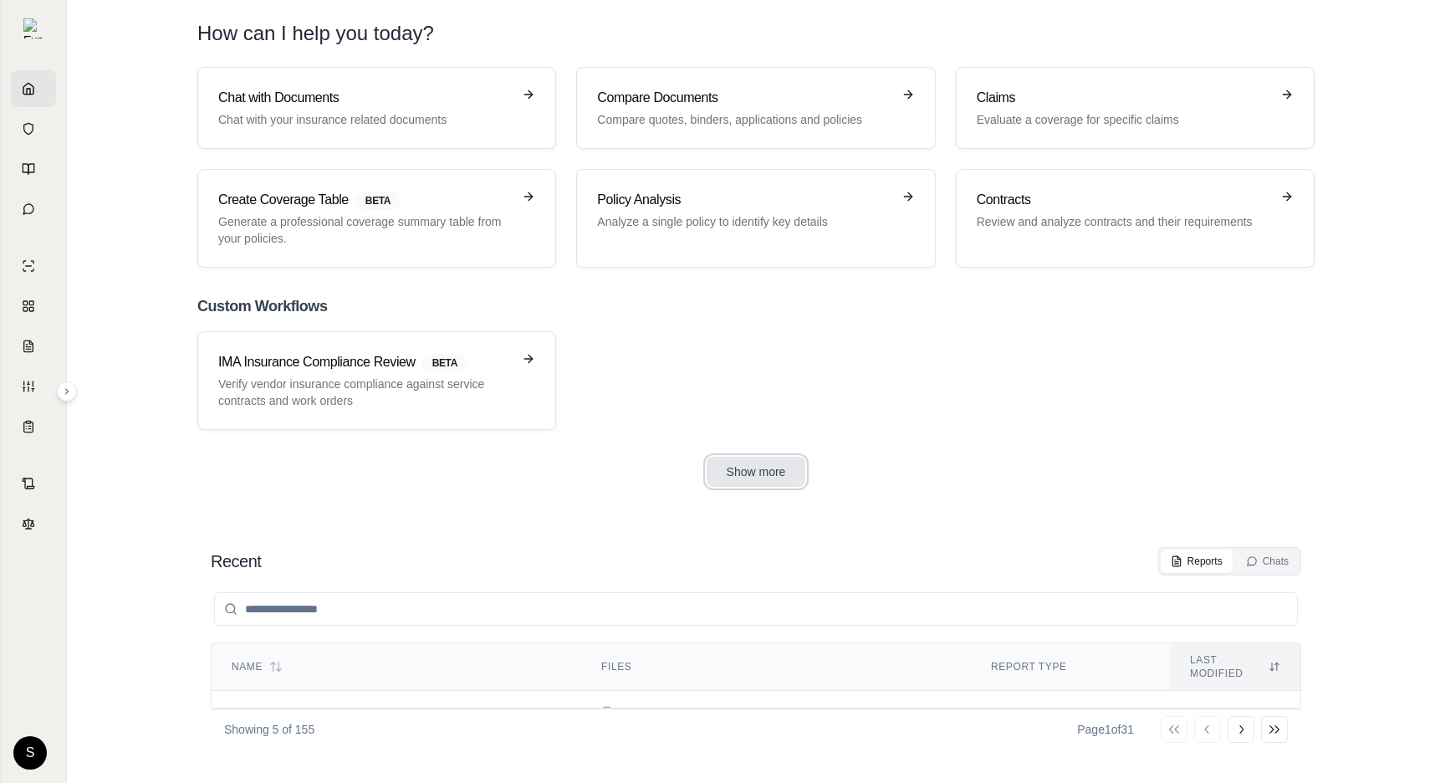
click at [790, 476] on button "Show more" at bounding box center [757, 472] width 100 height 30
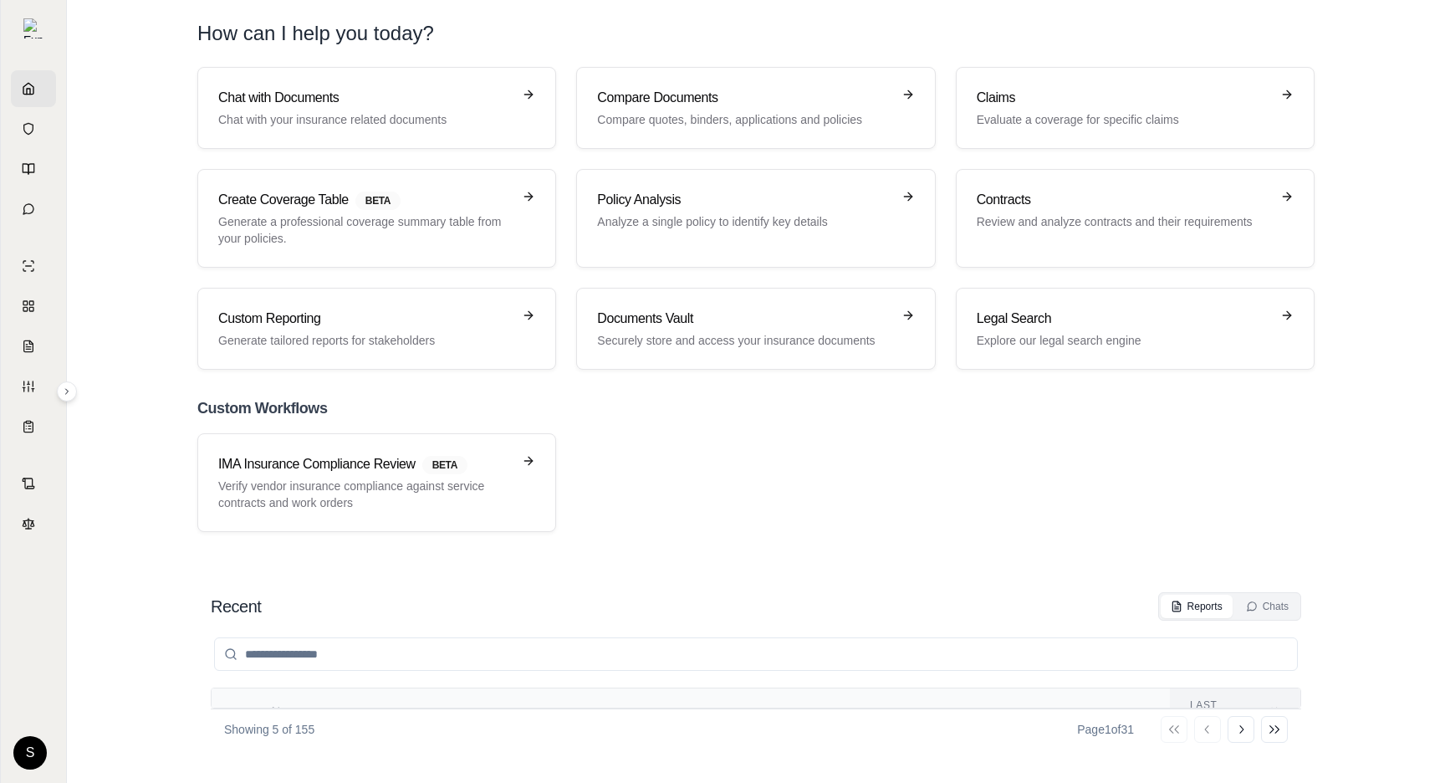
scroll to position [373, 0]
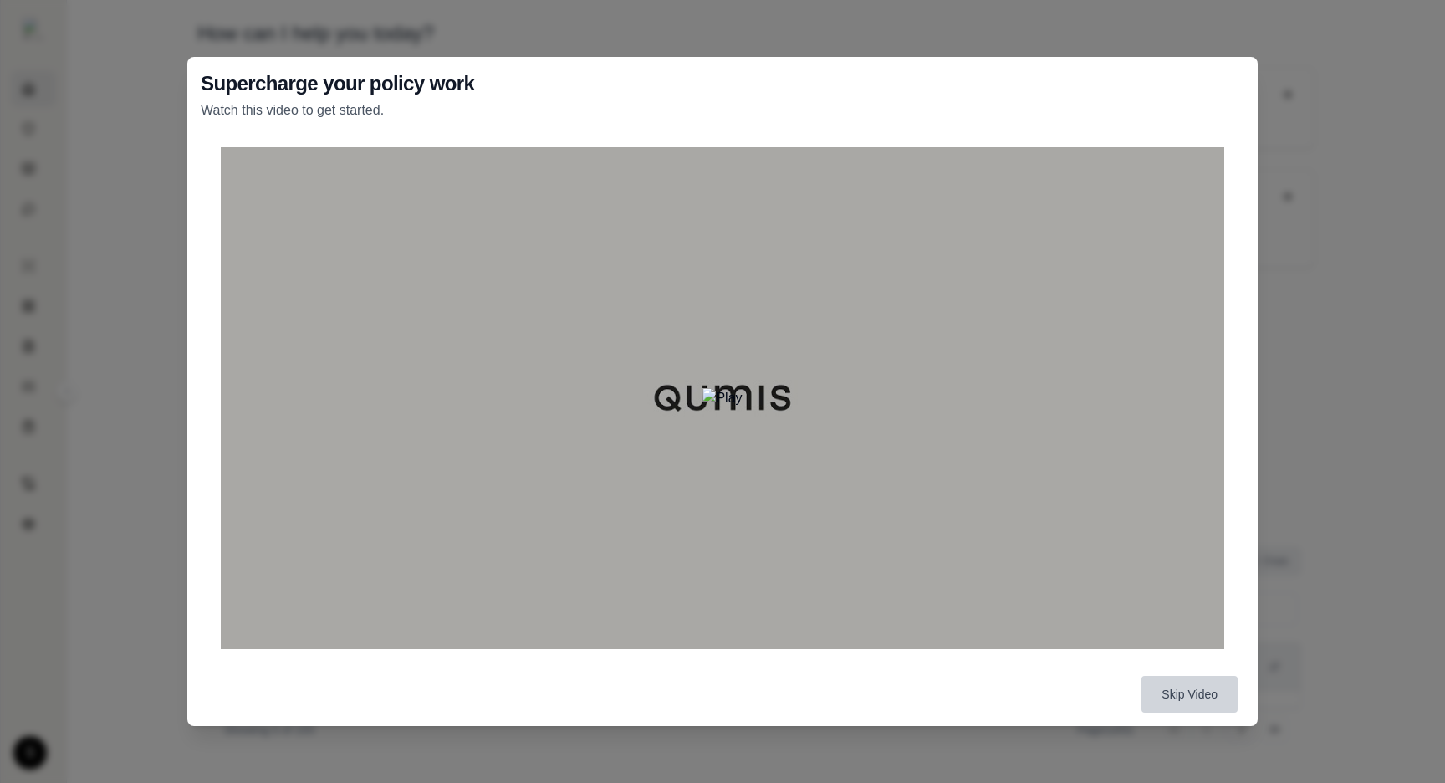
click at [1212, 700] on button "Skip Video" at bounding box center [1189, 694] width 96 height 37
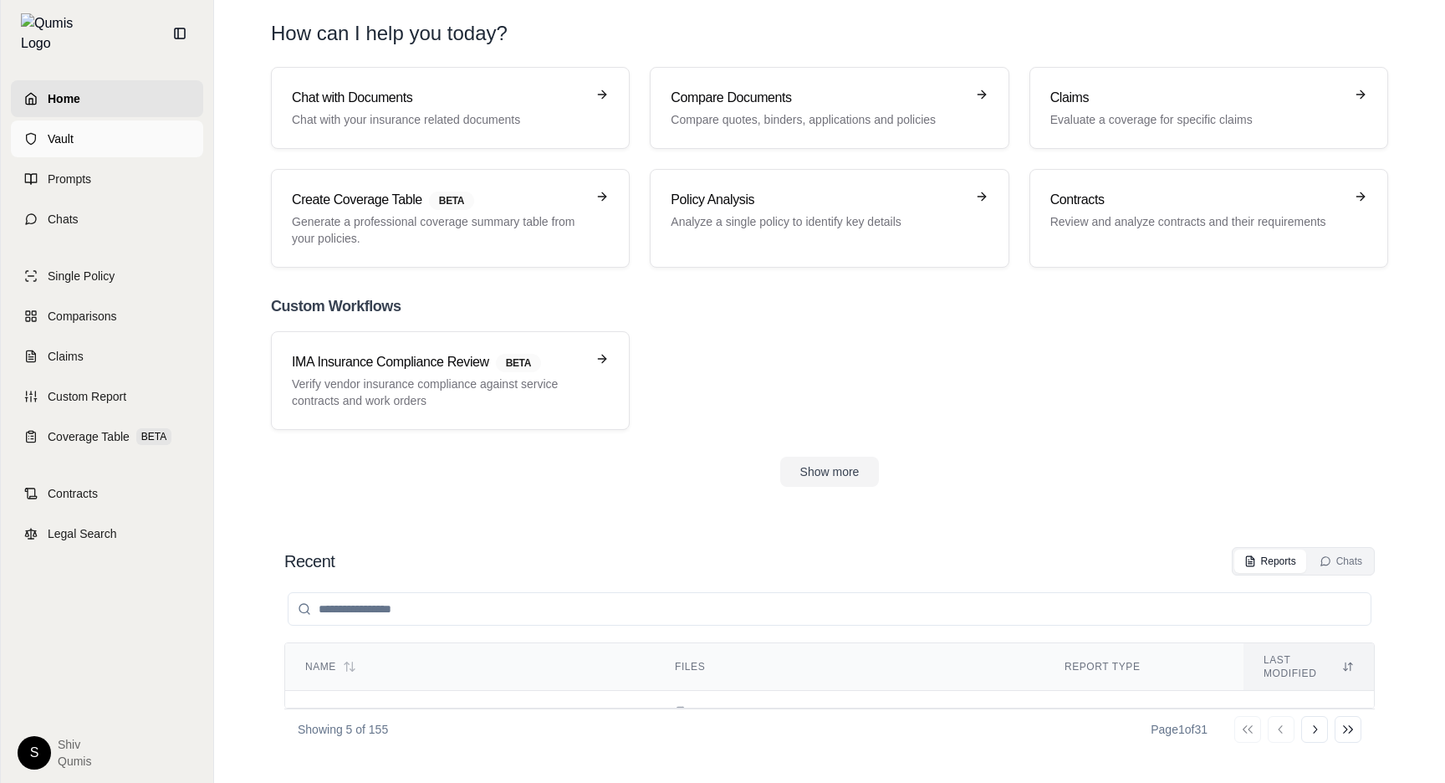
click at [42, 130] on link "Vault" at bounding box center [107, 138] width 192 height 37
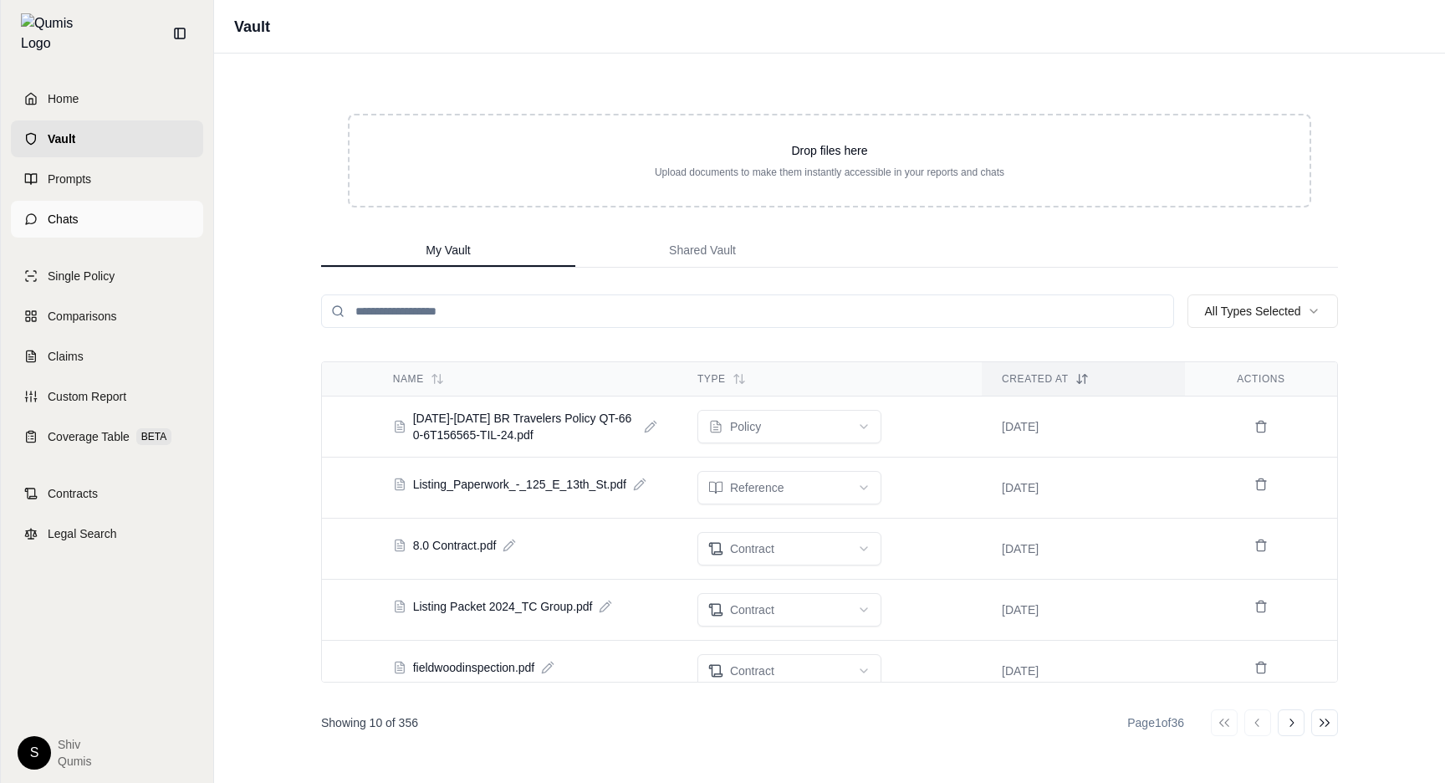
click at [101, 207] on link "Chats" at bounding box center [107, 219] width 192 height 37
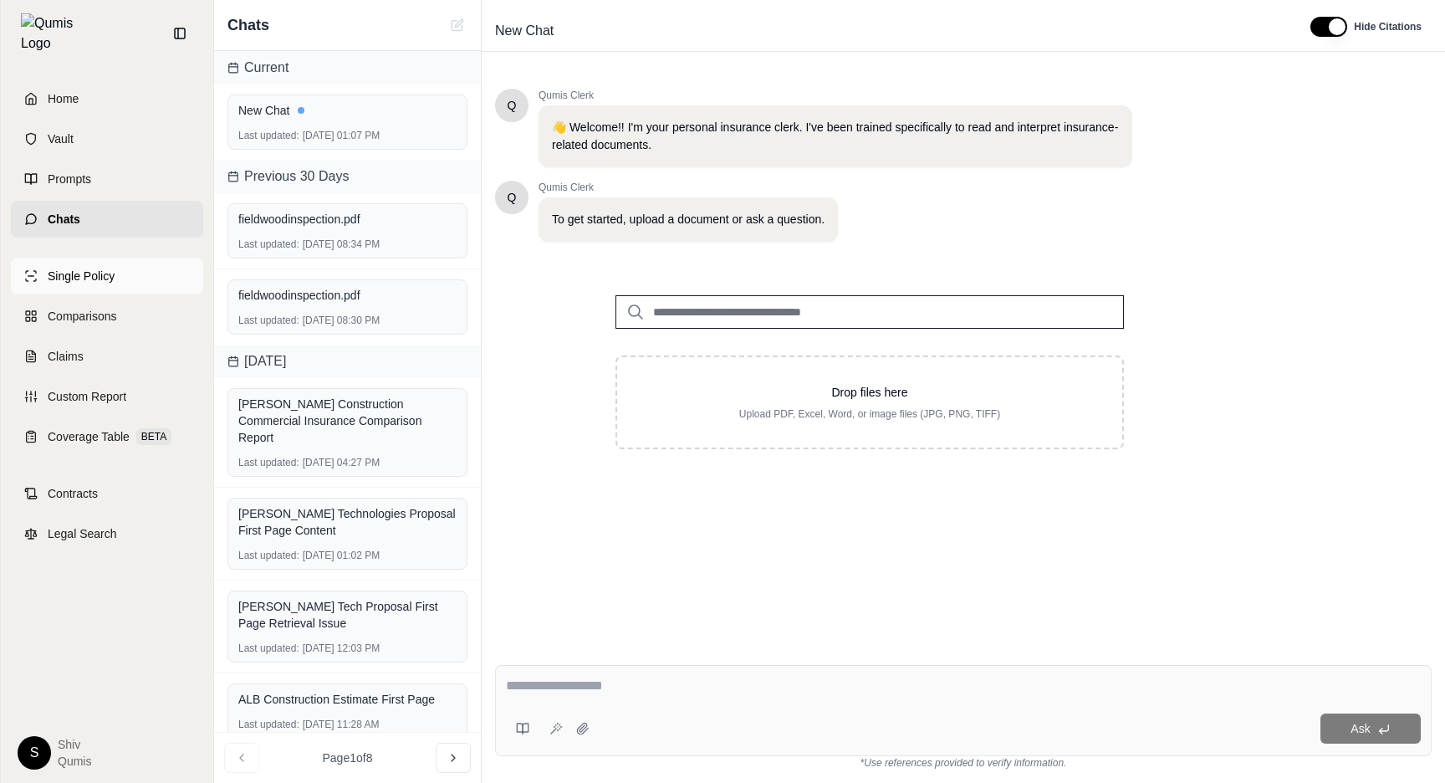
click at [99, 278] on link "Single Policy" at bounding box center [107, 276] width 192 height 37
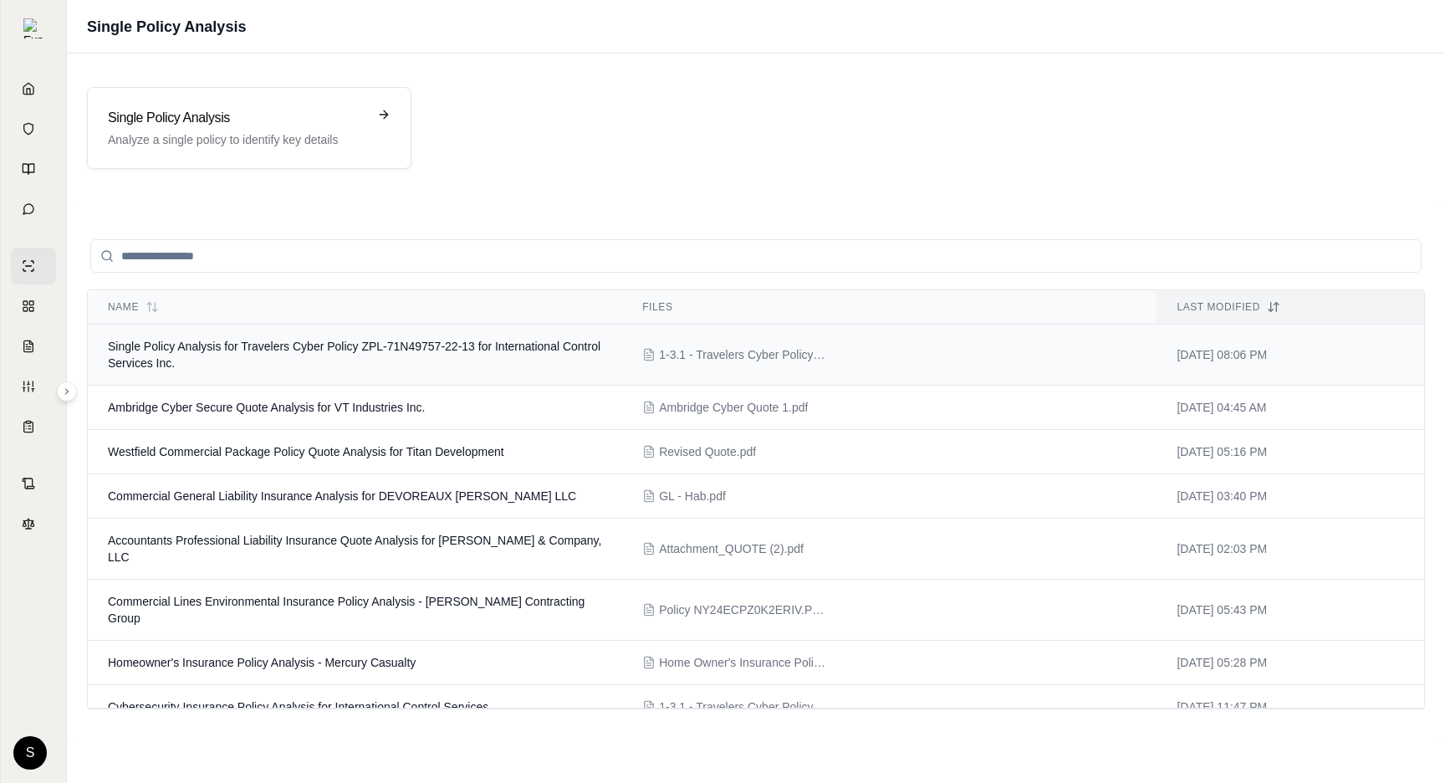
click at [317, 366] on td "Single Policy Analysis for Travelers Cyber Policy ZPL-71N49757-22-13 for Intern…" at bounding box center [355, 354] width 534 height 61
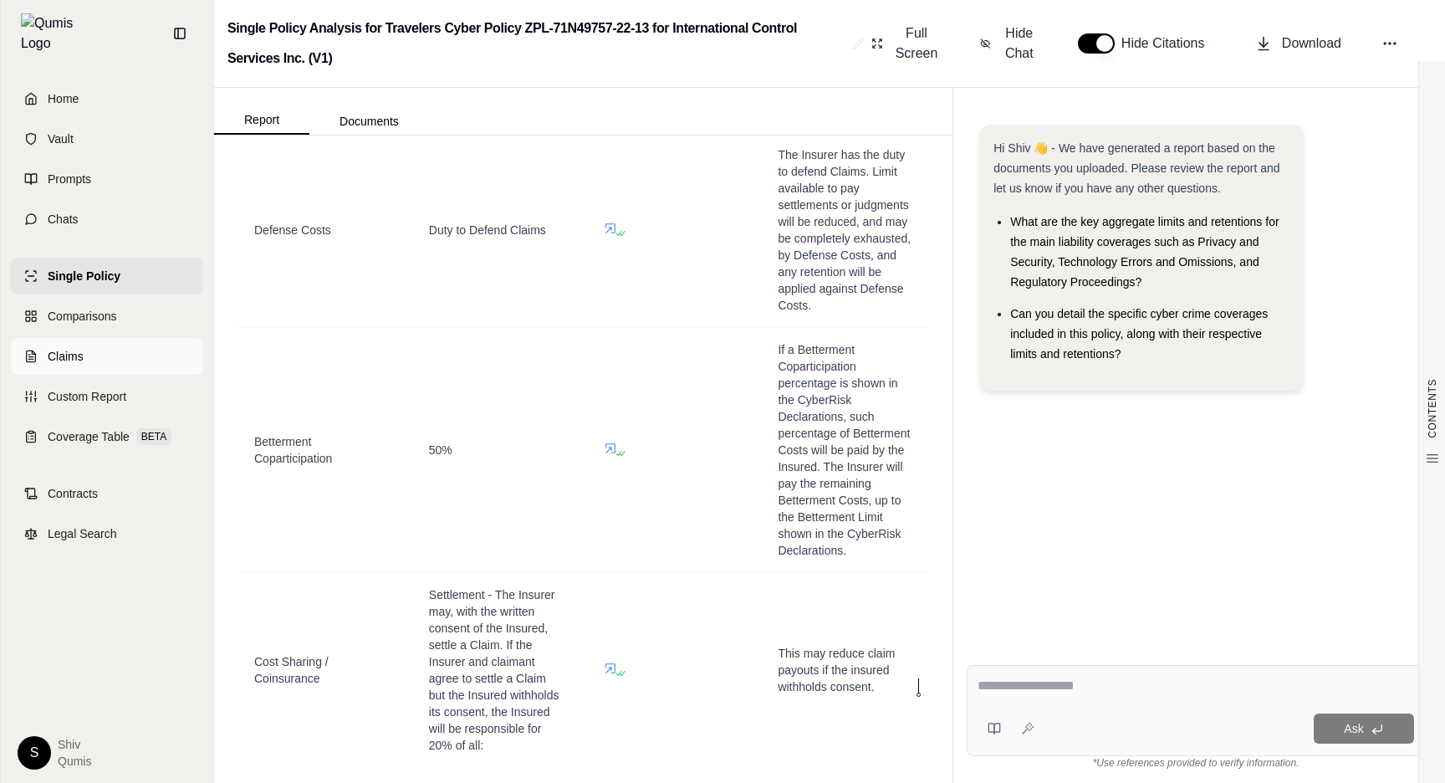
scroll to position [4229, 0]
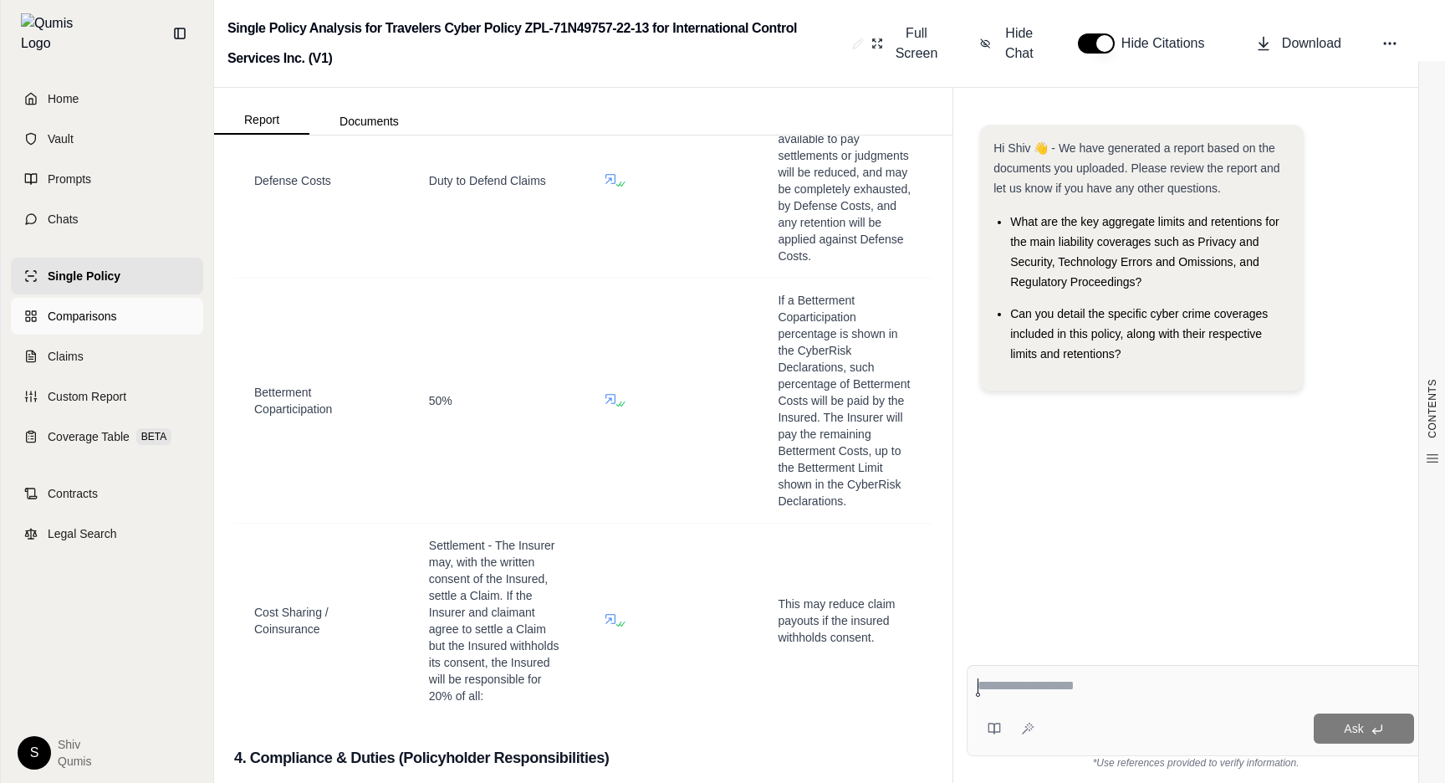
click at [98, 308] on span "Comparisons" at bounding box center [82, 316] width 69 height 17
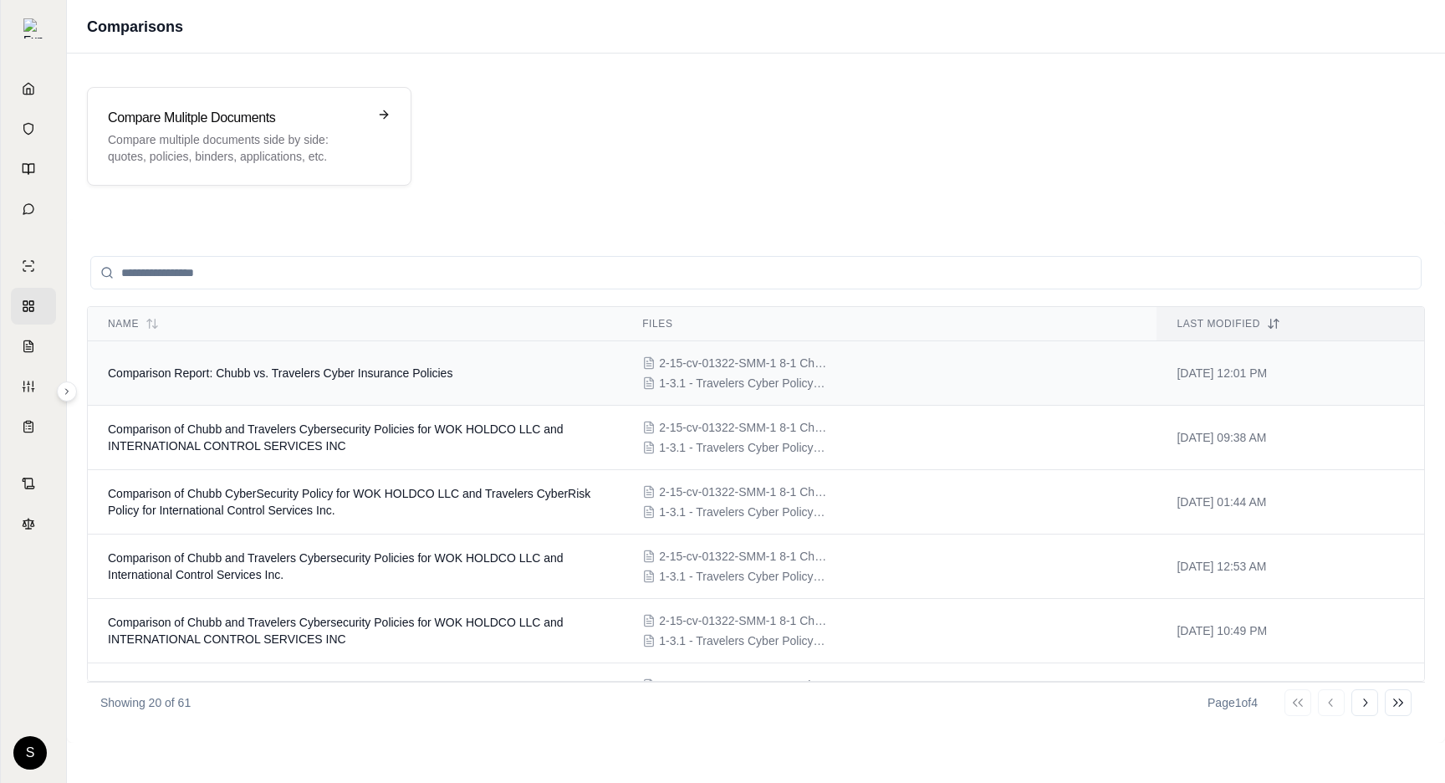
click at [399, 391] on td "Comparison Report: Chubb vs. Travelers Cyber Insurance Policies" at bounding box center [355, 373] width 534 height 64
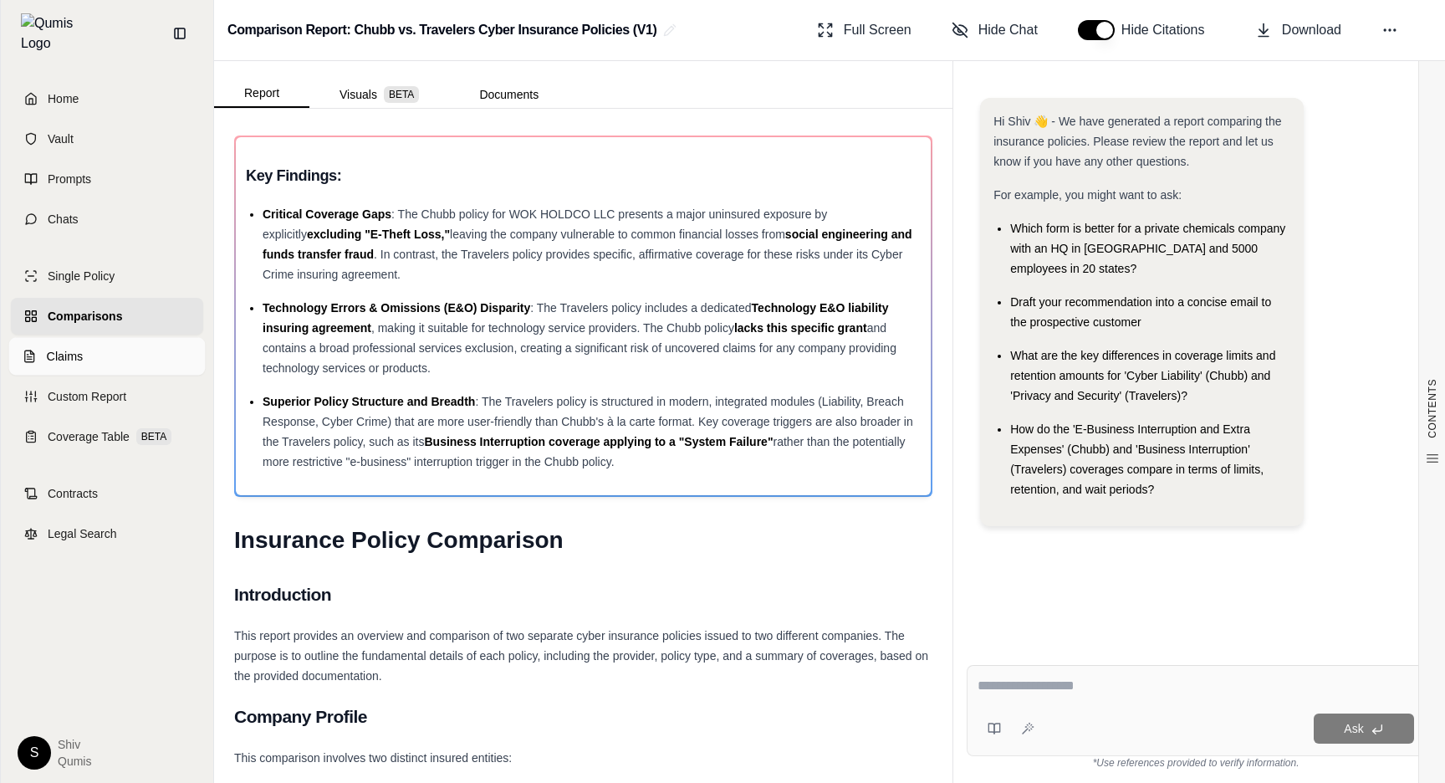
click at [44, 339] on link "Claims" at bounding box center [107, 357] width 197 height 38
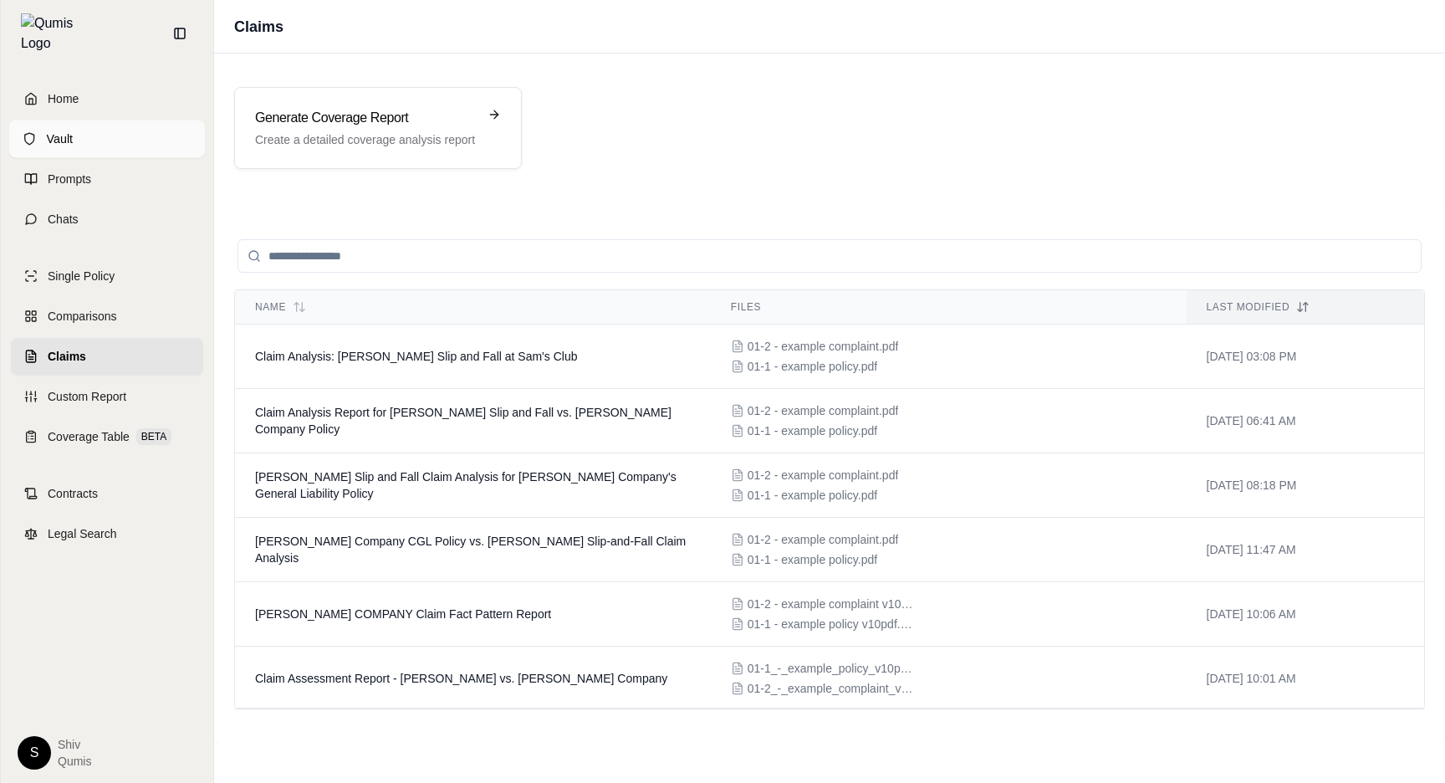
click at [25, 146] on link "Vault" at bounding box center [107, 139] width 197 height 38
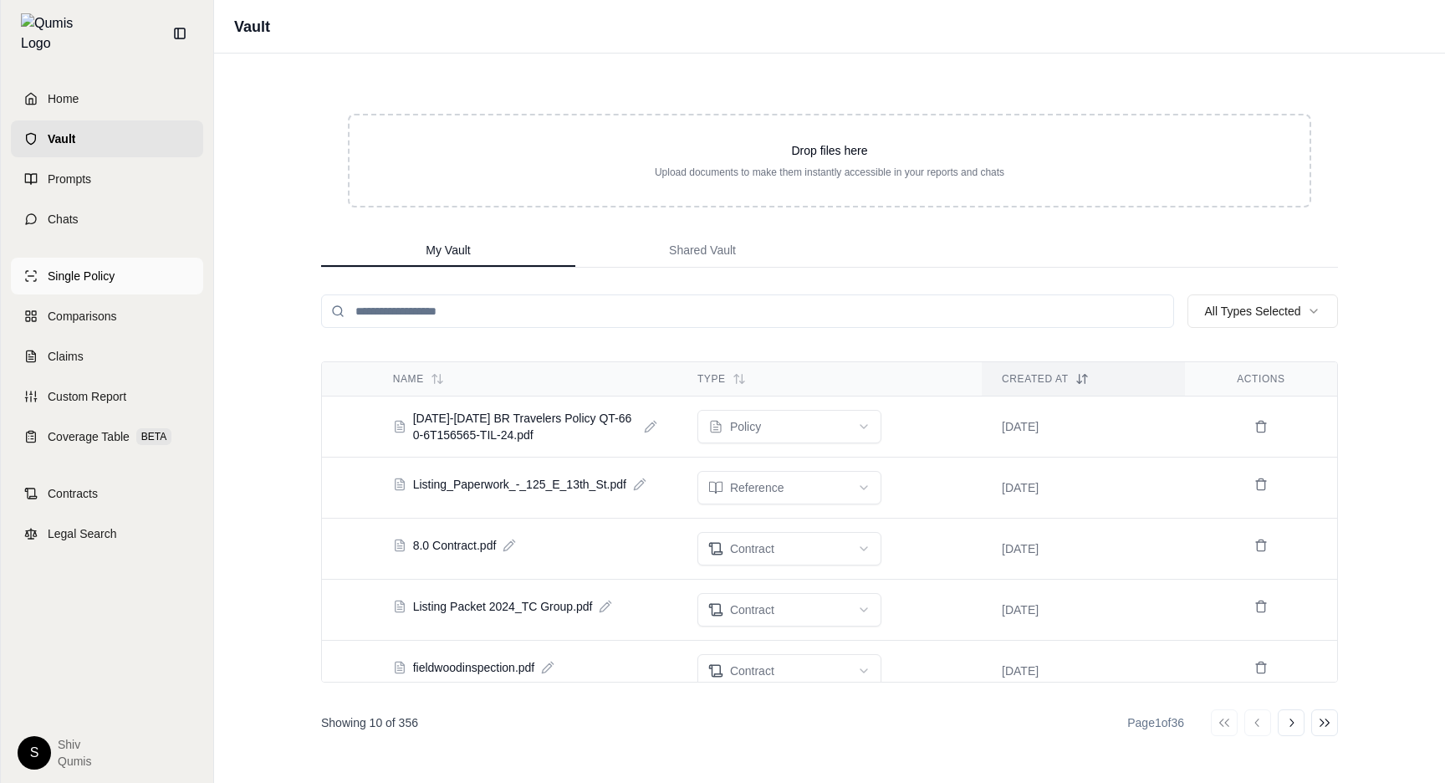
click at [106, 268] on span "Single Policy" at bounding box center [81, 276] width 67 height 17
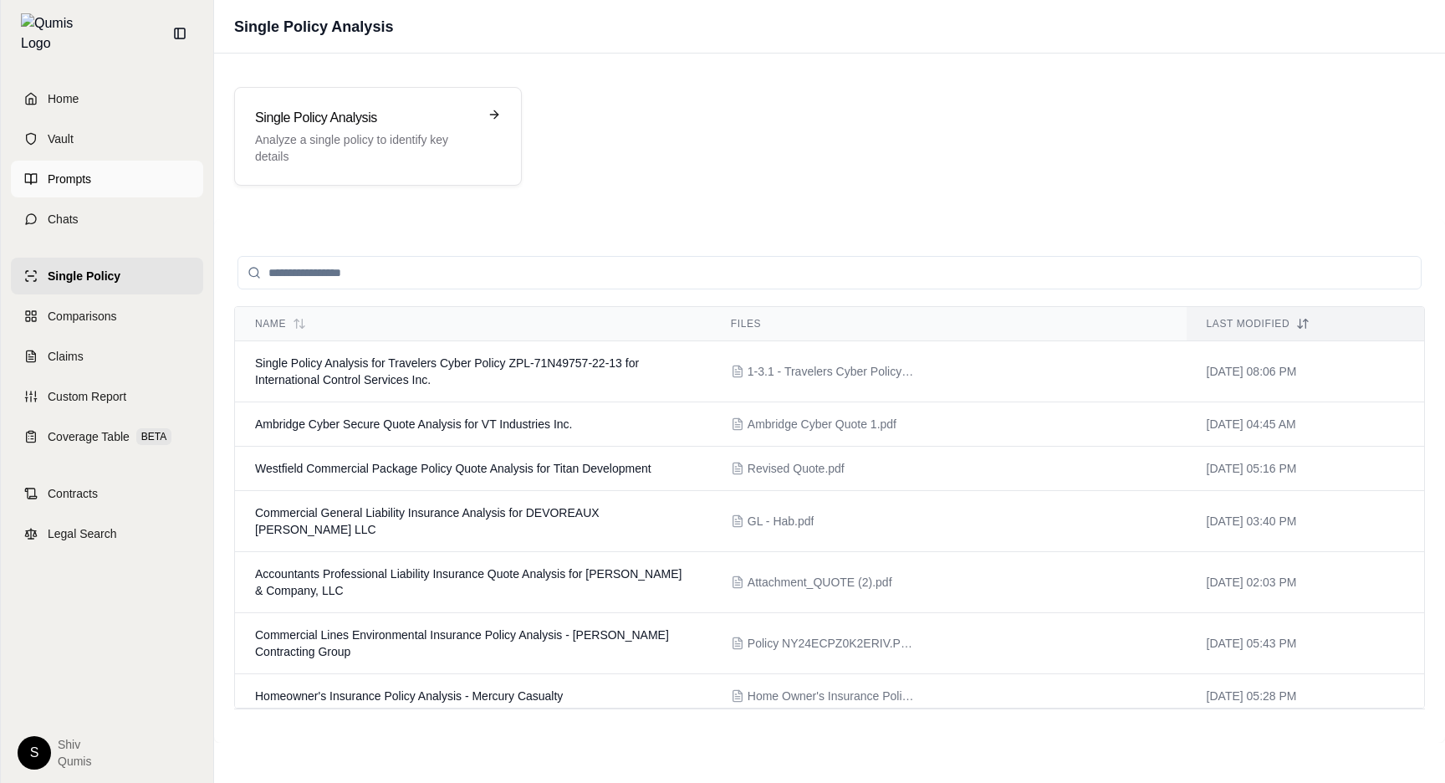
click at [40, 176] on link "Prompts" at bounding box center [107, 179] width 192 height 37
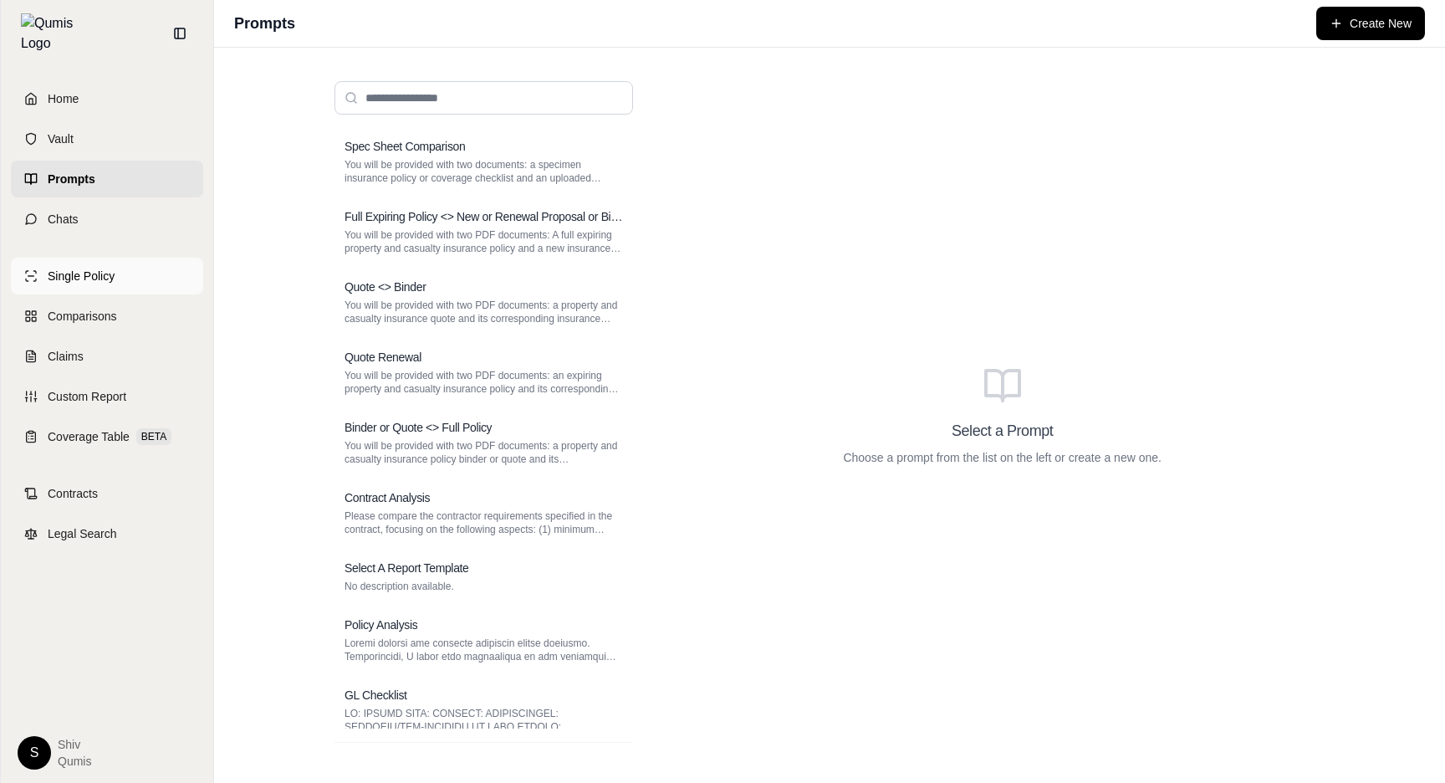
click at [61, 268] on span "Single Policy" at bounding box center [81, 276] width 67 height 17
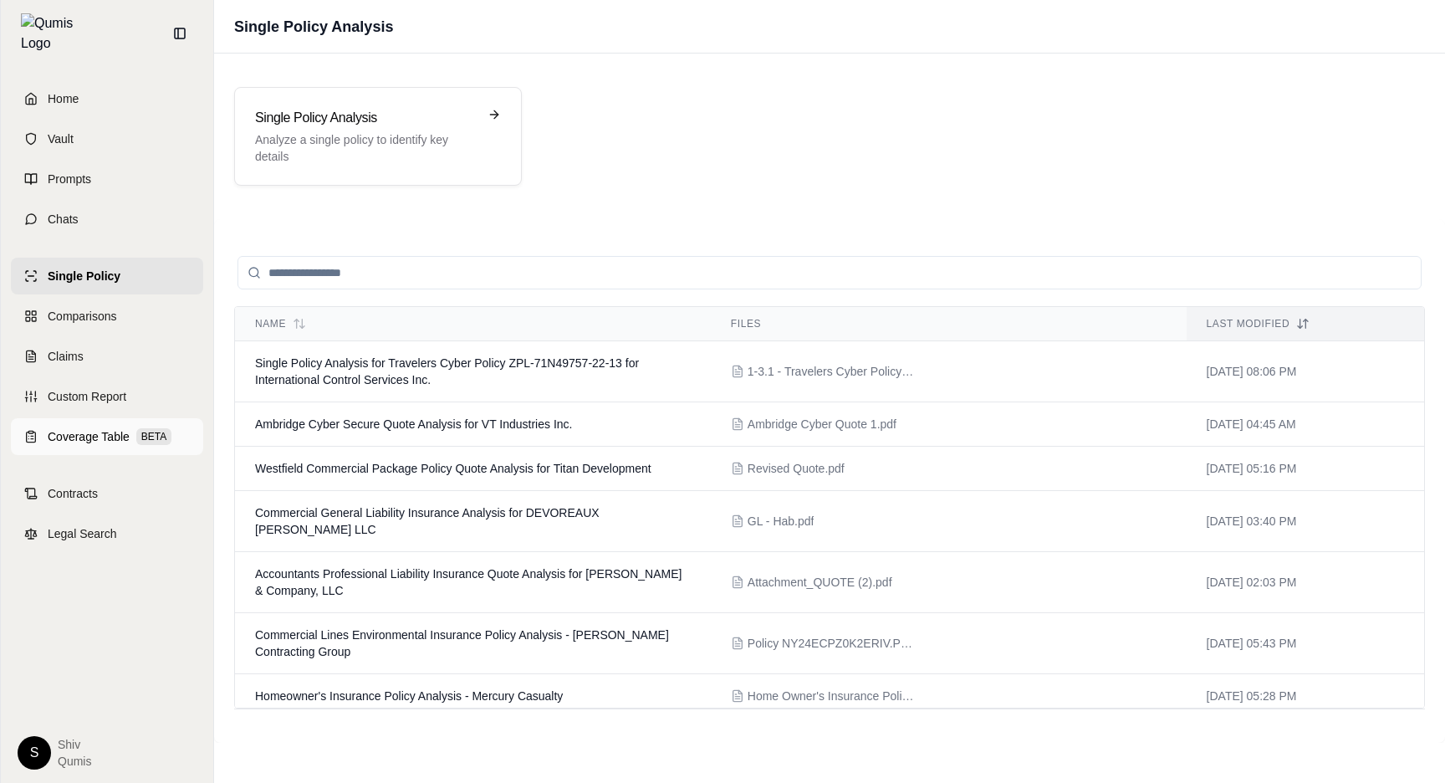
click at [51, 431] on span "Coverage Table" at bounding box center [89, 436] width 82 height 17
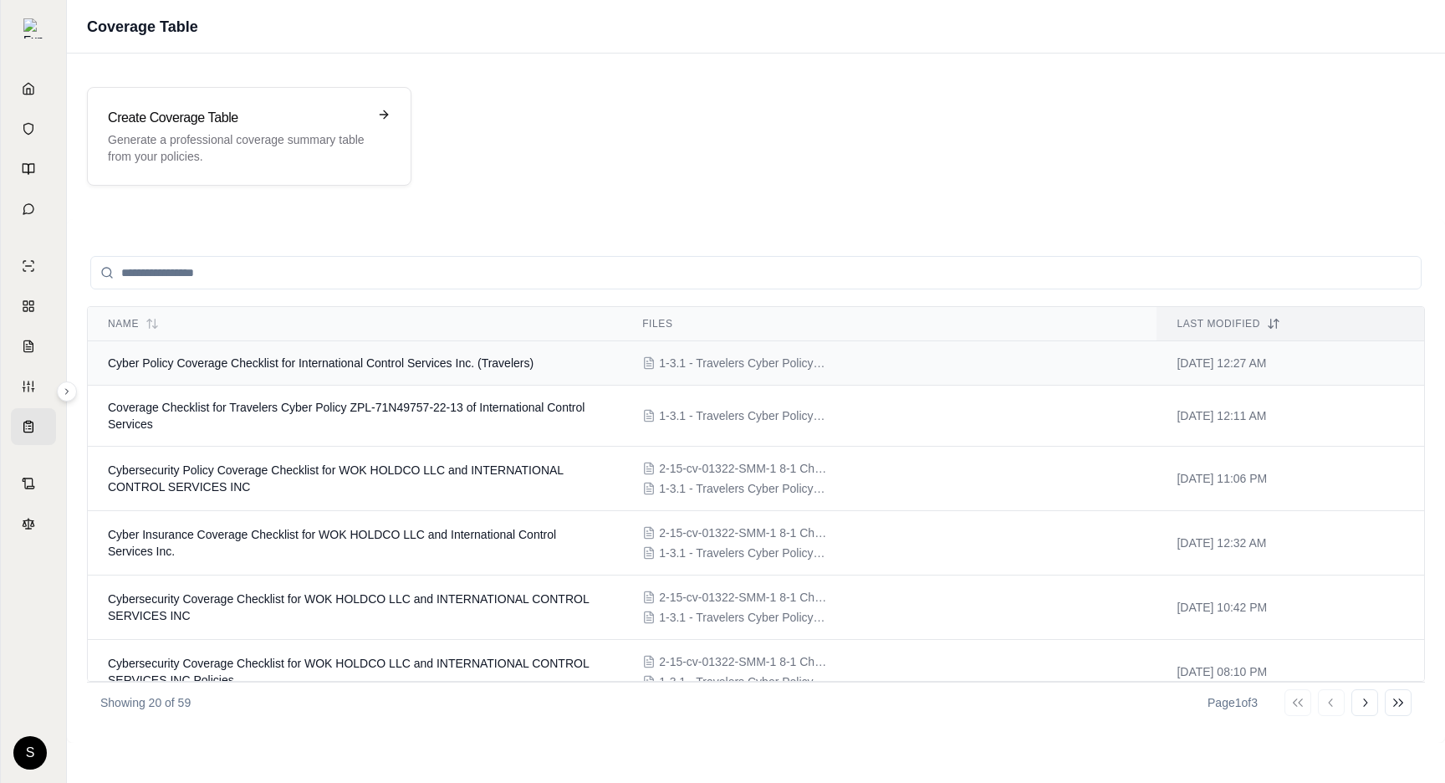
click at [432, 355] on td "Cyber Policy Coverage Checklist for International Control Services Inc. (Travel…" at bounding box center [355, 363] width 534 height 44
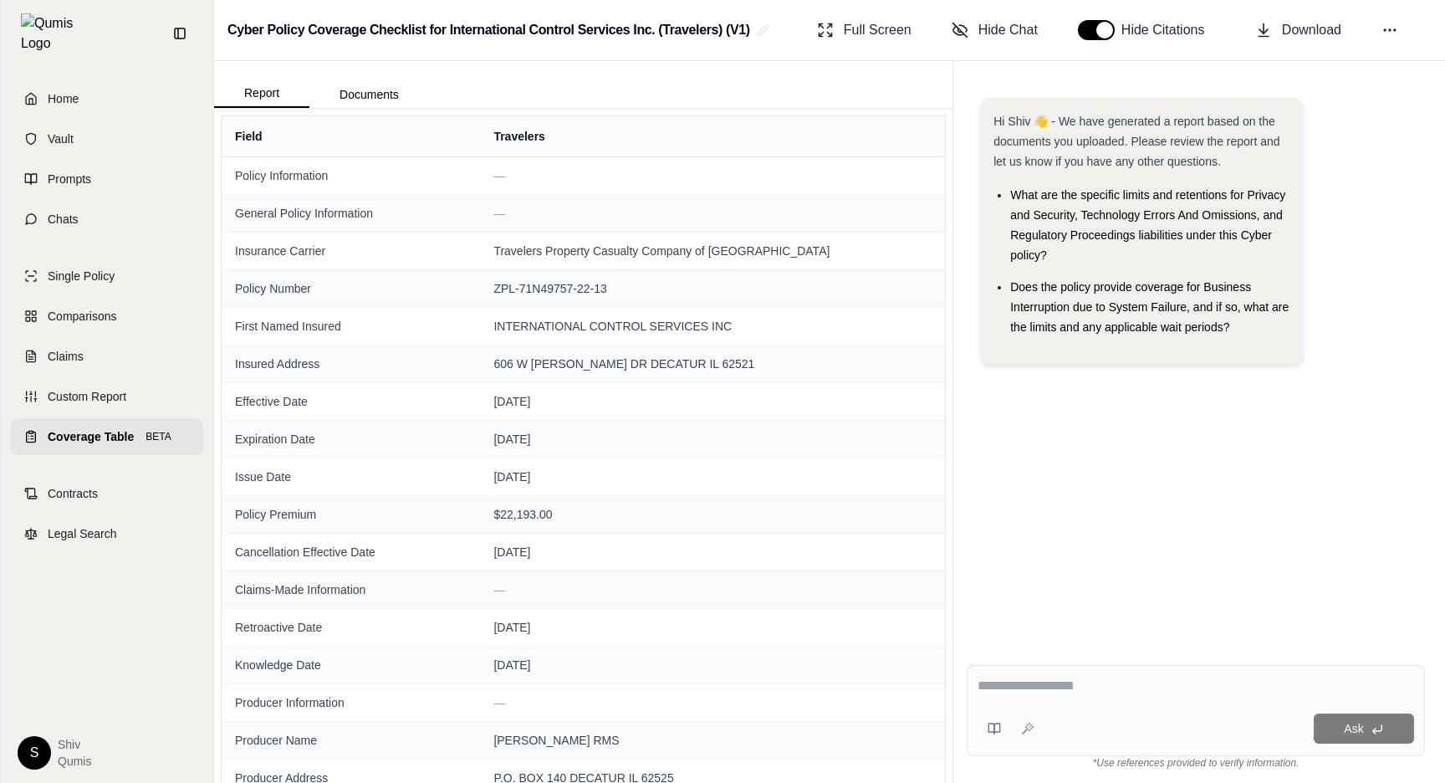
click at [33, 436] on icon at bounding box center [32, 436] width 3 height 0
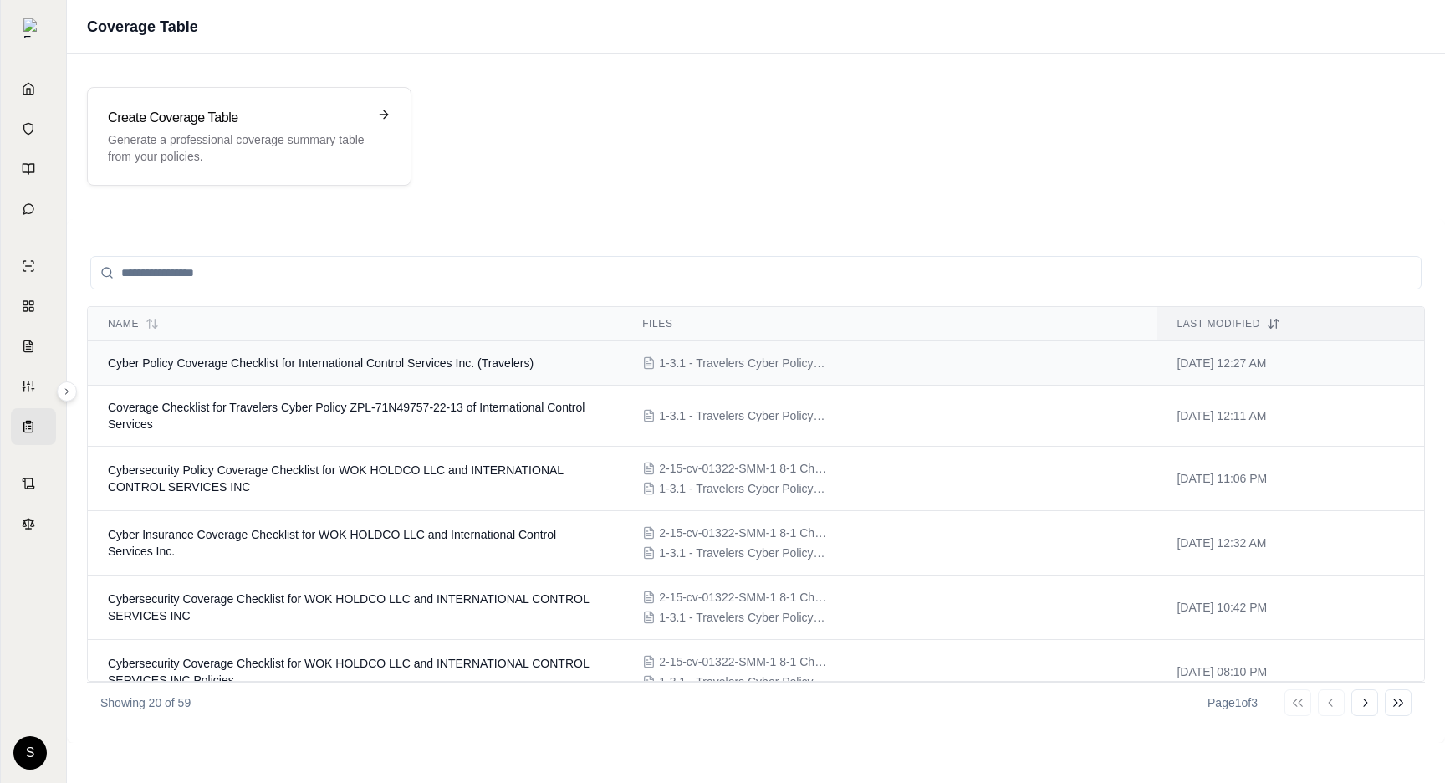
click at [370, 355] on td "Cyber Policy Coverage Checklist for International Control Services Inc. (Travel…" at bounding box center [355, 363] width 534 height 44
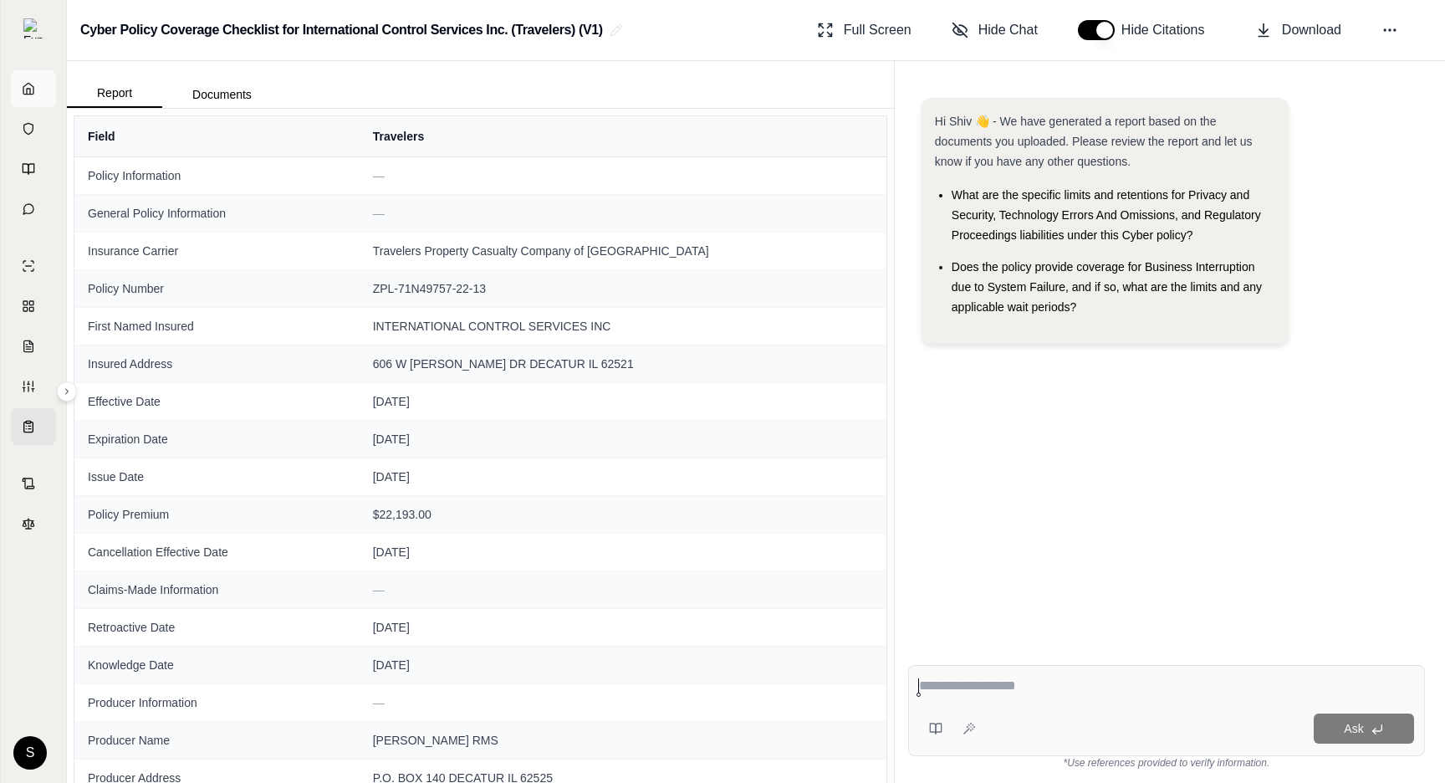
click at [39, 79] on link "Home" at bounding box center [33, 88] width 45 height 37
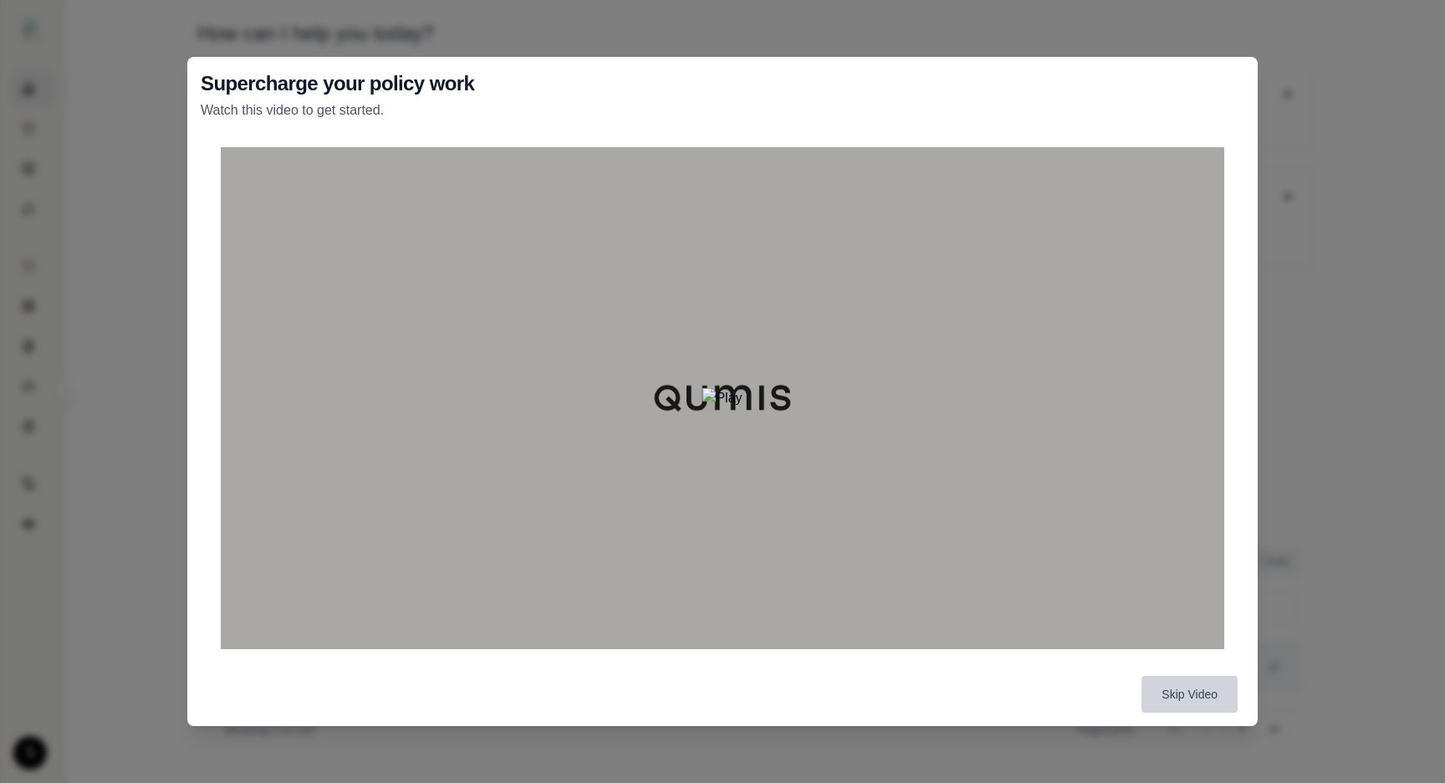
click at [1190, 695] on button "Skip Video" at bounding box center [1189, 694] width 96 height 37
